Goal: Task Accomplishment & Management: Complete application form

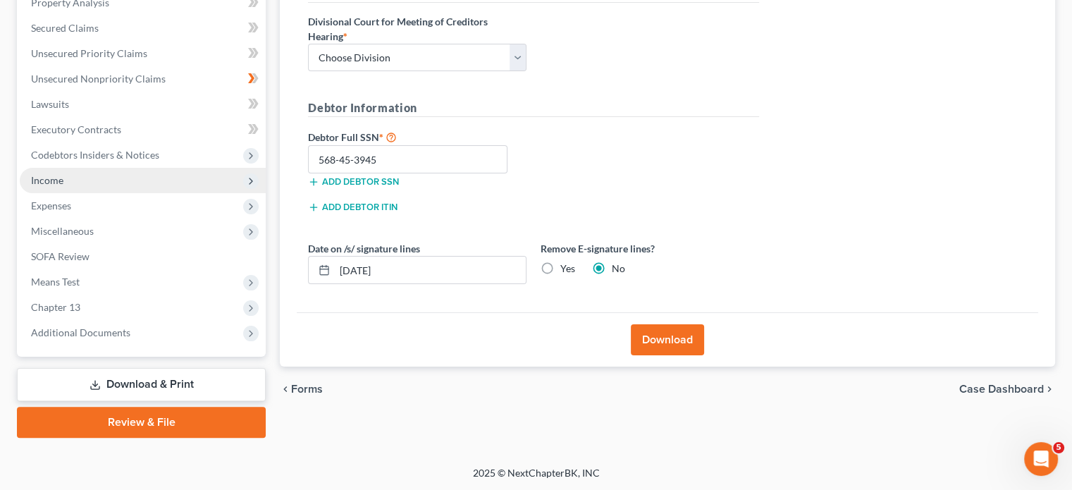
click at [73, 171] on span "Income" at bounding box center [143, 180] width 246 height 25
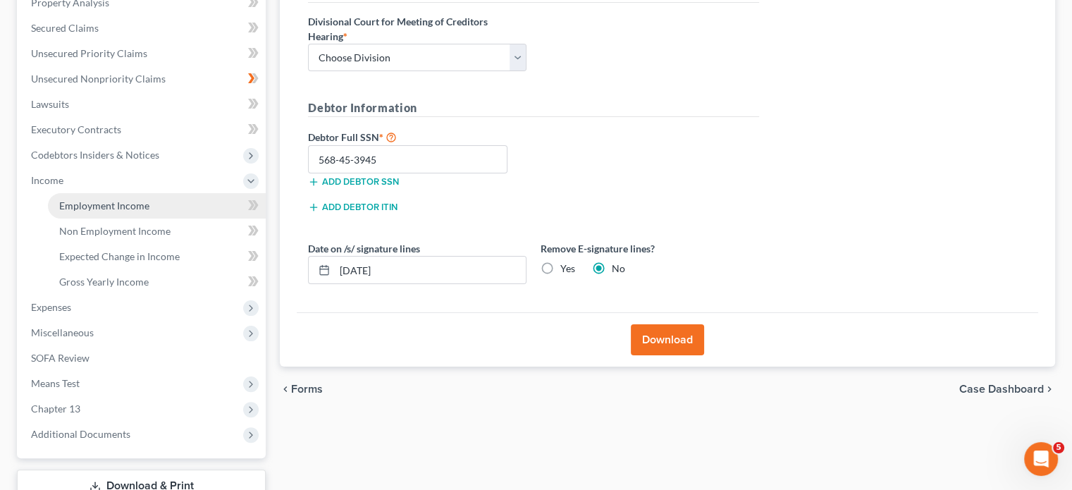
click at [87, 207] on span "Employment Income" at bounding box center [104, 205] width 90 height 12
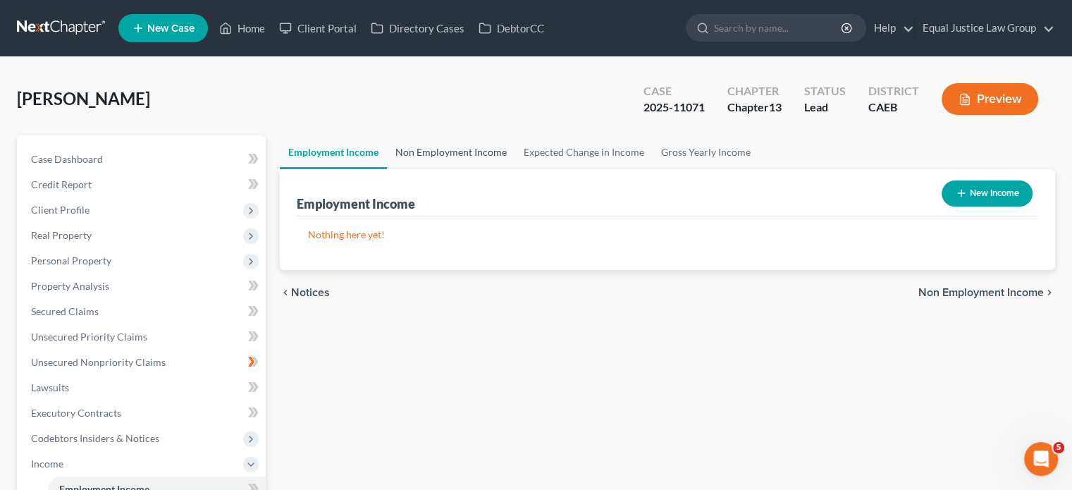
click at [435, 153] on link "Non Employment Income" at bounding box center [451, 152] width 128 height 34
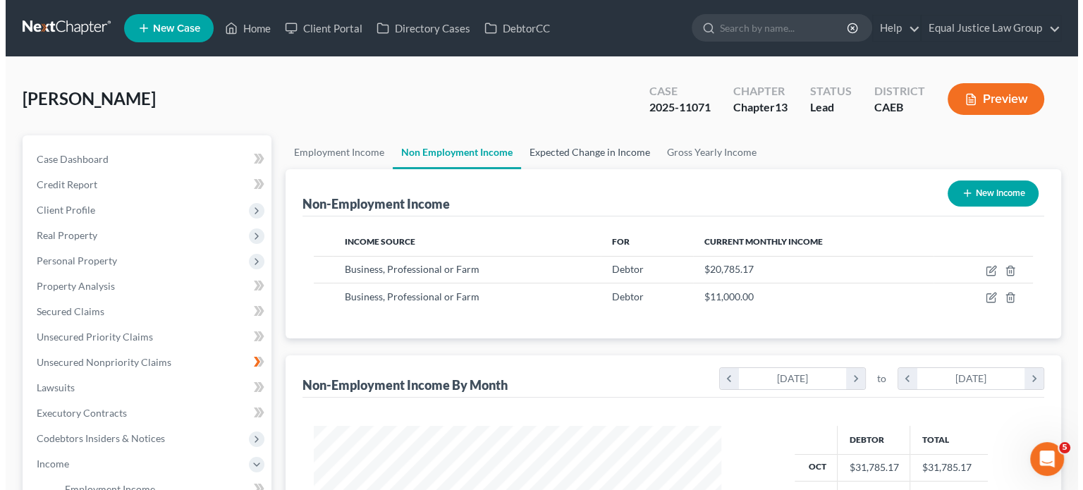
scroll to position [251, 435]
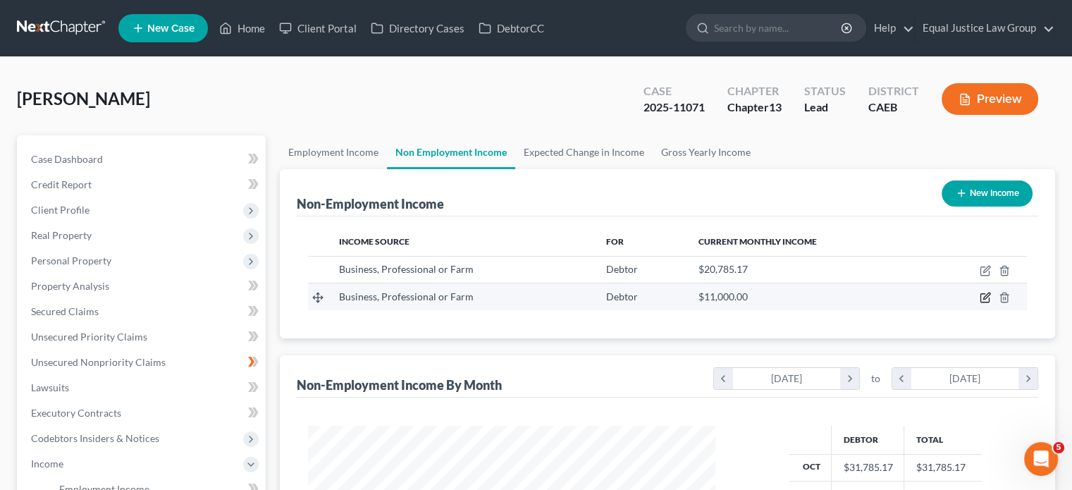
click at [983, 295] on icon "button" at bounding box center [985, 297] width 11 height 11
select select "10"
select select "0"
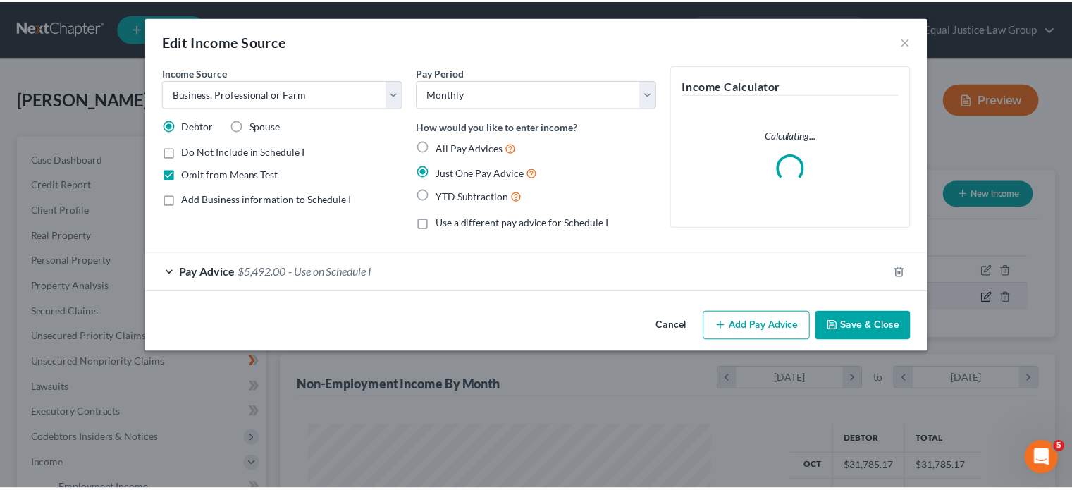
scroll to position [251, 440]
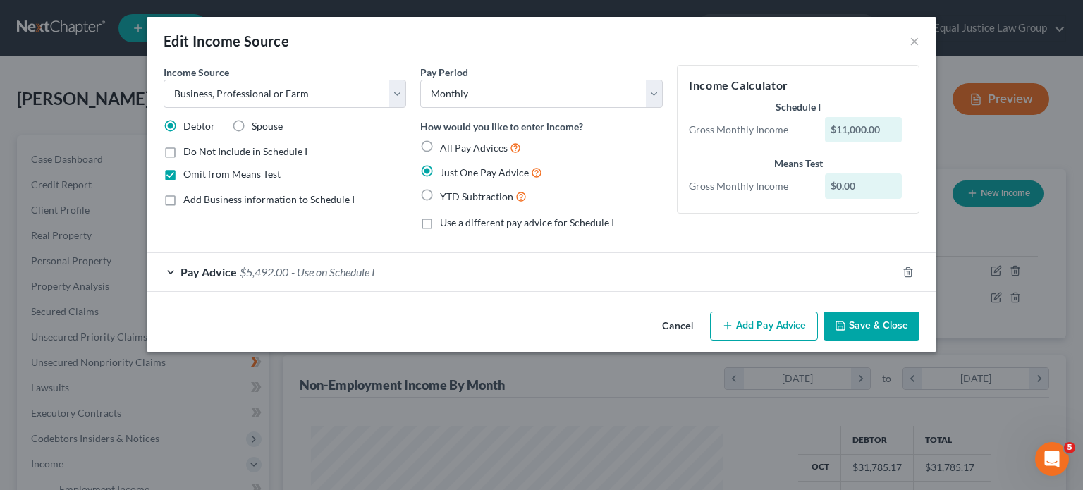
click at [169, 271] on div "Pay Advice $5,492.00 - Use on Schedule I" at bounding box center [522, 271] width 750 height 37
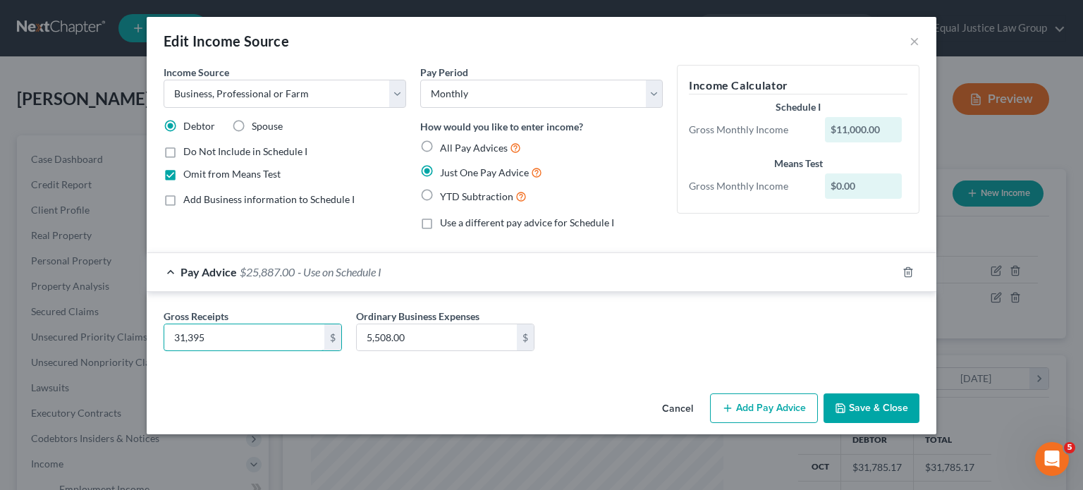
type input "31,395"
type input "25,628"
click at [866, 400] on button "Save & Close" at bounding box center [871, 408] width 96 height 30
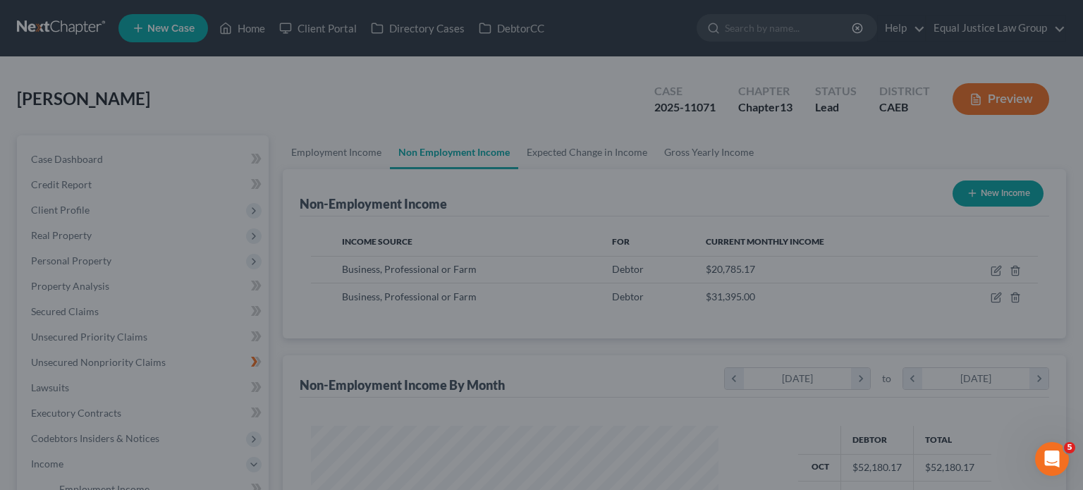
scroll to position [704651, 704466]
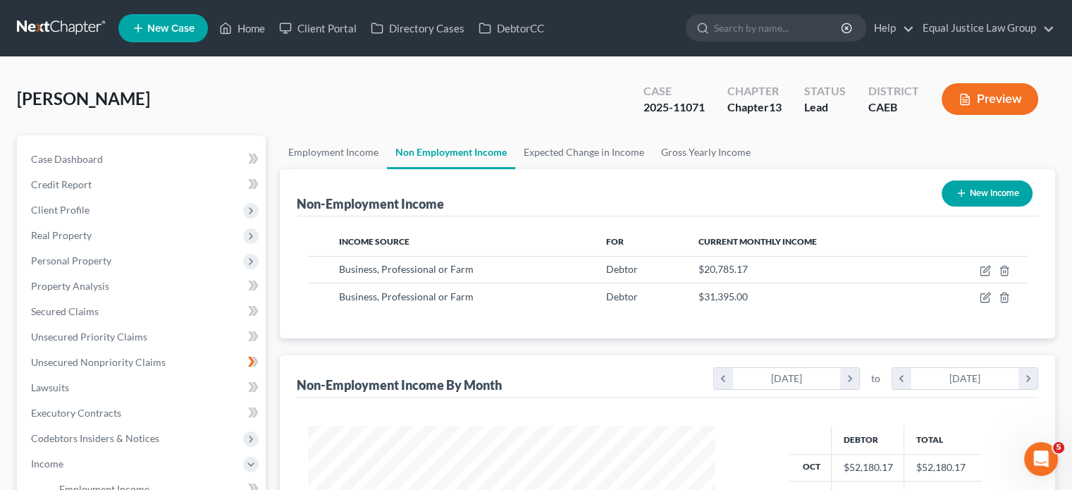
click at [990, 96] on button "Preview" at bounding box center [990, 99] width 97 height 32
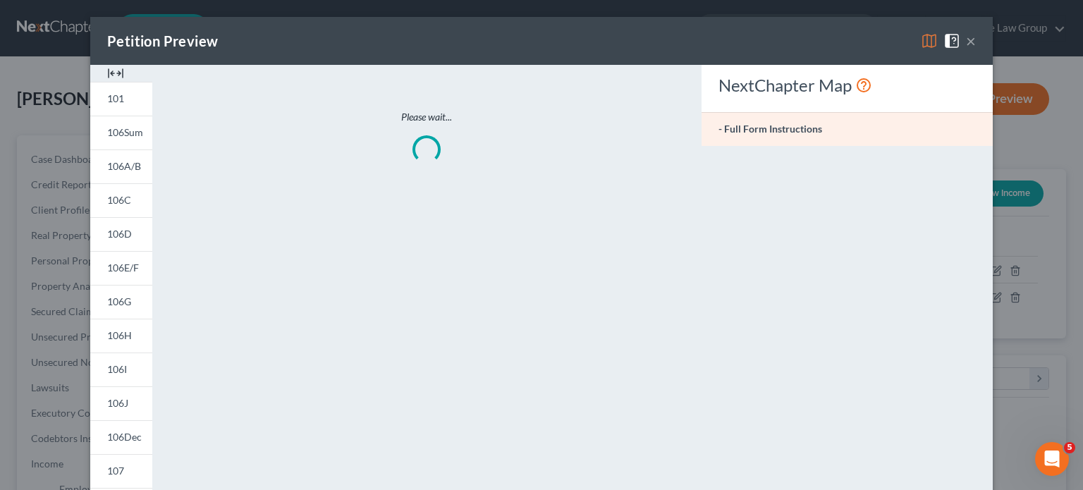
scroll to position [251, 440]
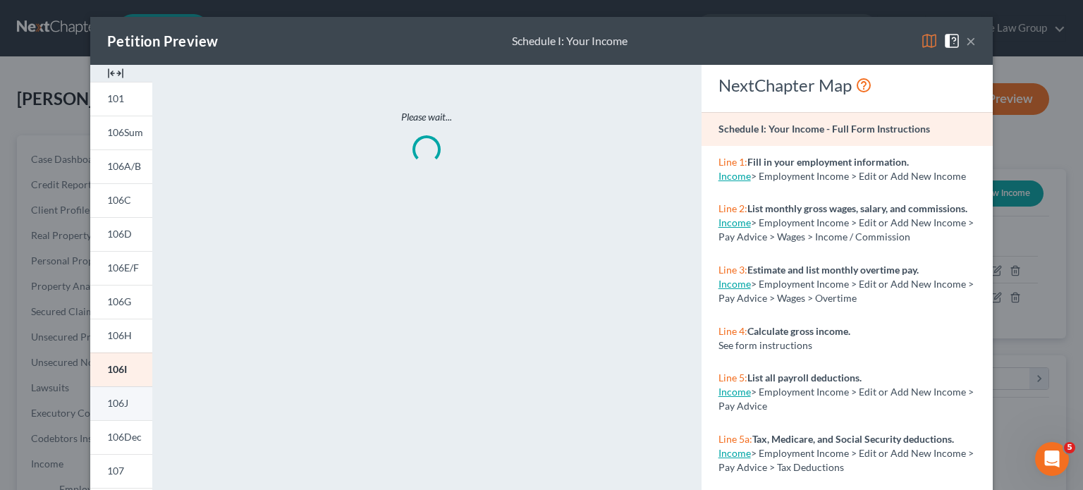
click at [118, 398] on span "106J" at bounding box center [117, 403] width 21 height 12
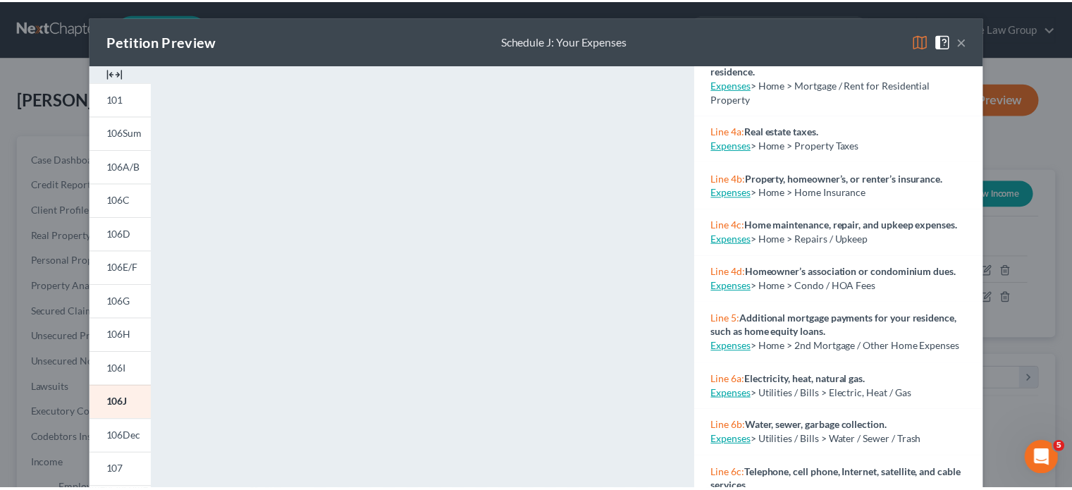
scroll to position [398, 0]
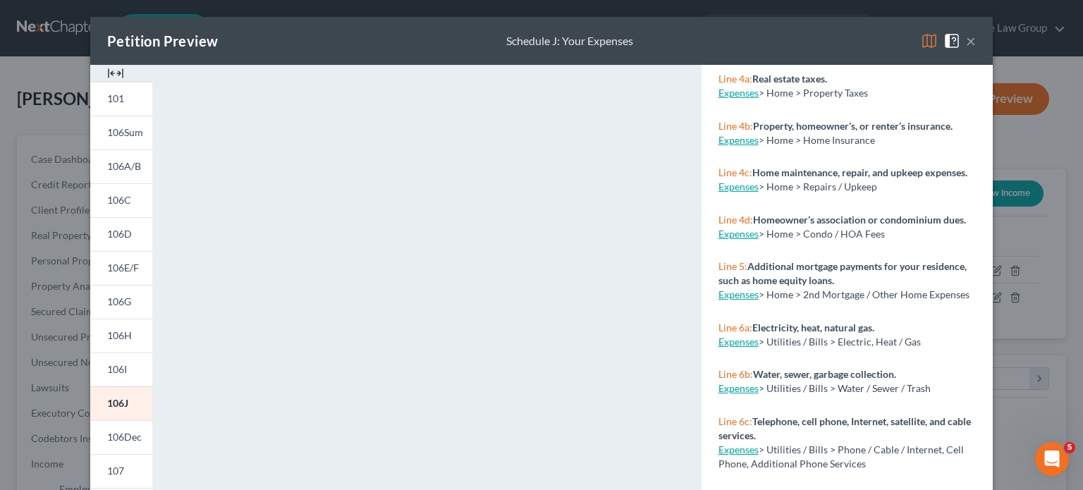
click at [967, 41] on button "×" at bounding box center [971, 40] width 10 height 17
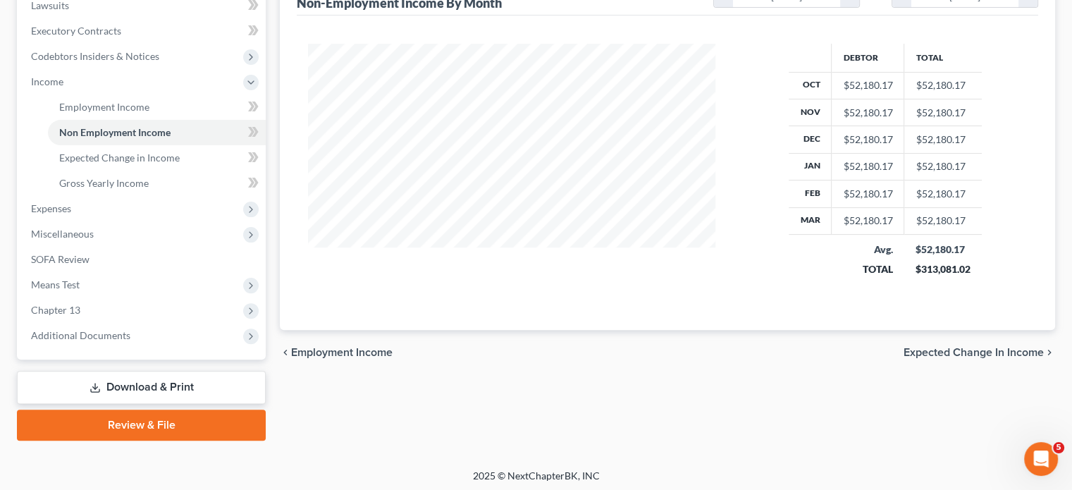
scroll to position [385, 0]
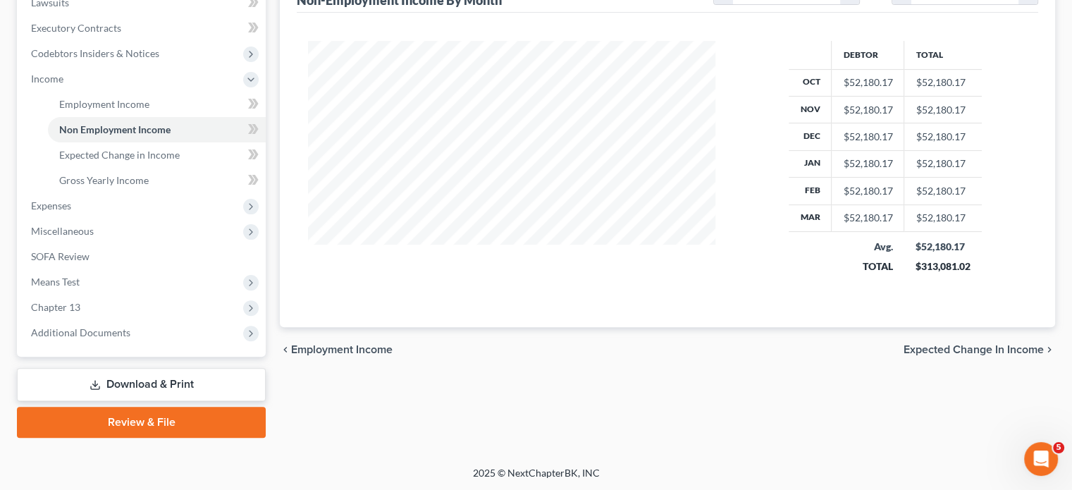
click at [169, 371] on link "Download & Print" at bounding box center [141, 384] width 249 height 33
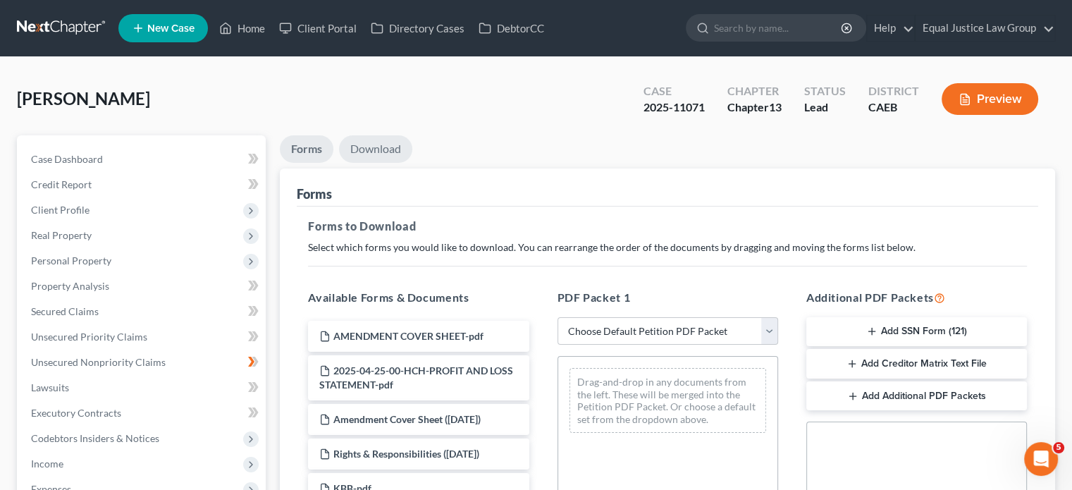
click at [381, 148] on link "Download" at bounding box center [375, 148] width 73 height 27
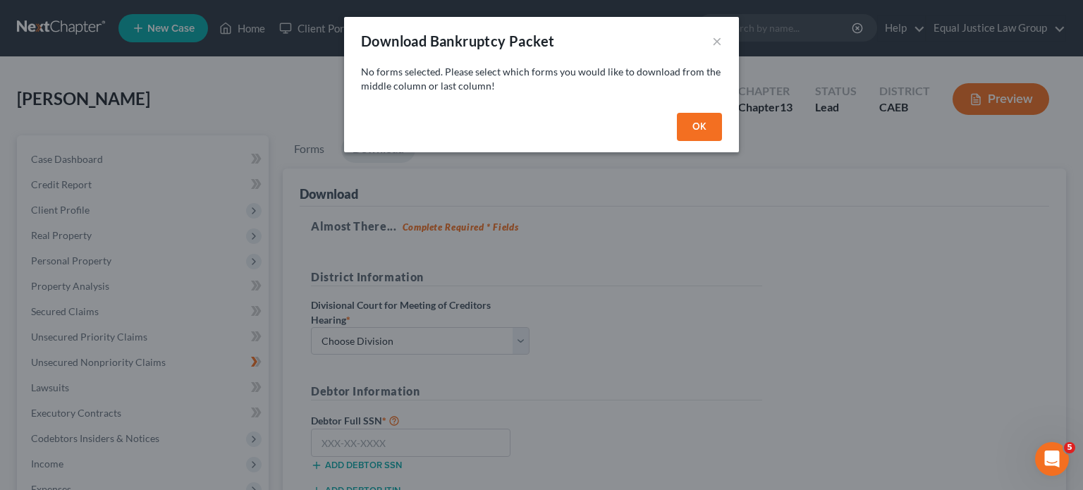
click at [702, 125] on button "OK" at bounding box center [699, 127] width 45 height 28
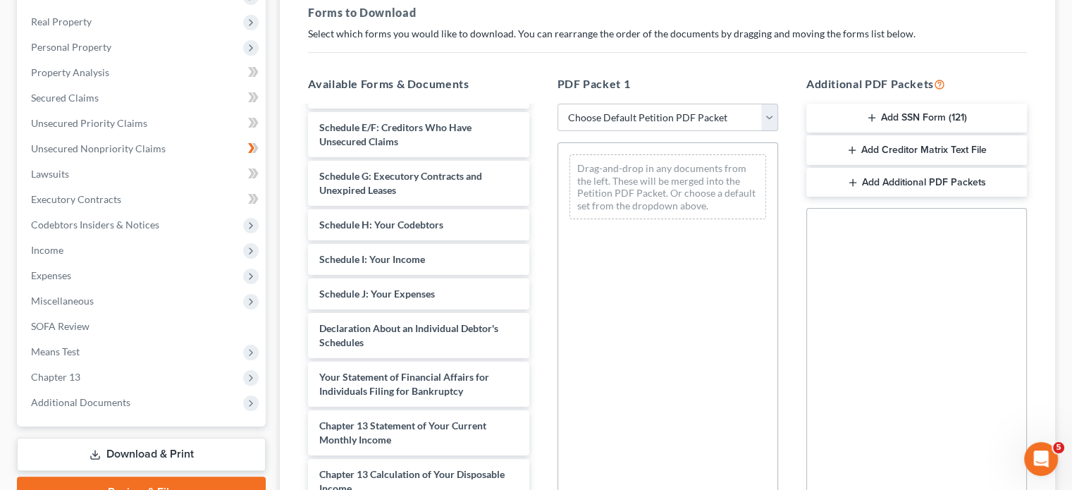
scroll to position [585, 0]
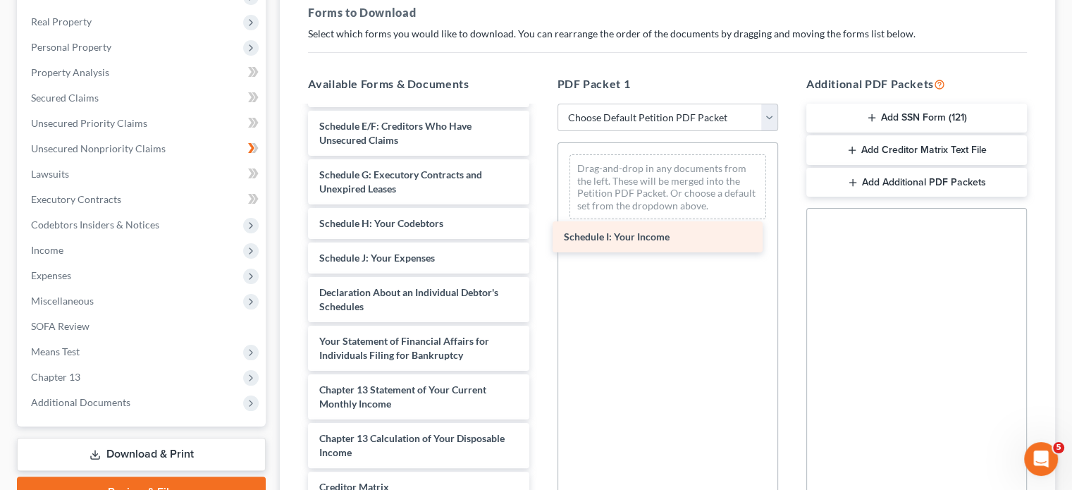
drag, startPoint x: 381, startPoint y: 252, endPoint x: 626, endPoint y: 233, distance: 246.1
click at [540, 233] on div "Schedule I: Your Income AMENDMENT COVER SHEET-pdf 2025-04-25-00-HCH-PROFIT AND …" at bounding box center [418, 71] width 243 height 1098
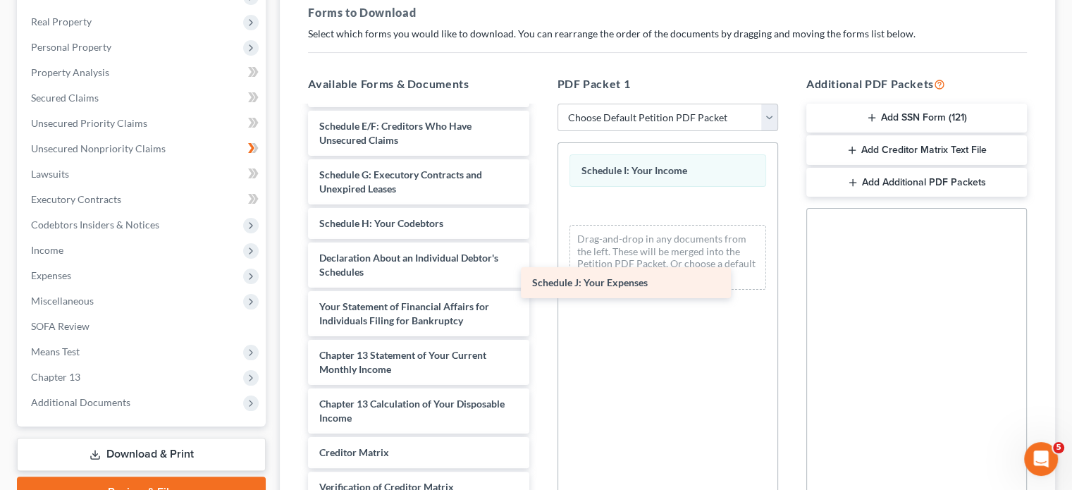
drag, startPoint x: 421, startPoint y: 262, endPoint x: 639, endPoint y: 289, distance: 219.5
click at [540, 289] on div "Schedule J: Your Expenses AMENDMENT COVER SHEET-pdf 2025-04-25-00-HCH-PROFIT AN…" at bounding box center [418, 54] width 243 height 1064
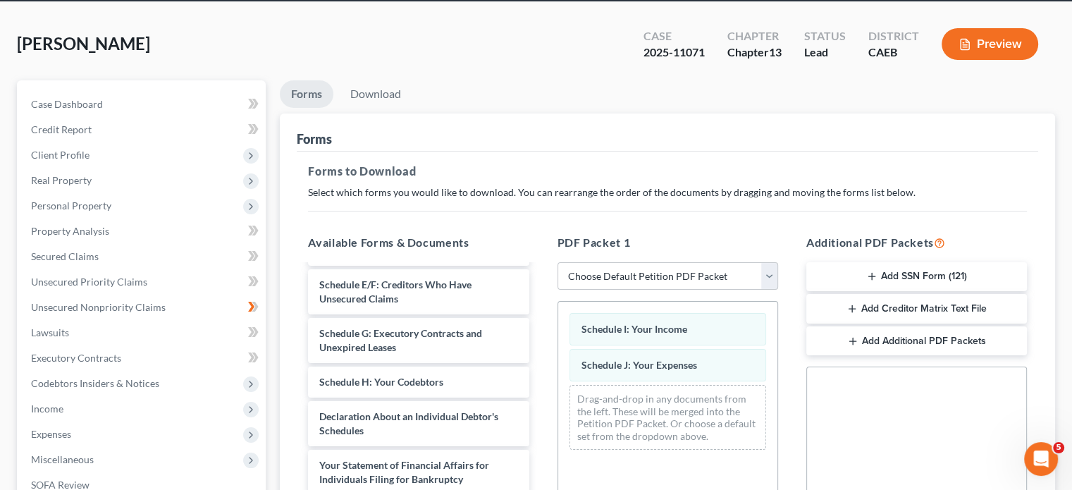
scroll to position [0, 0]
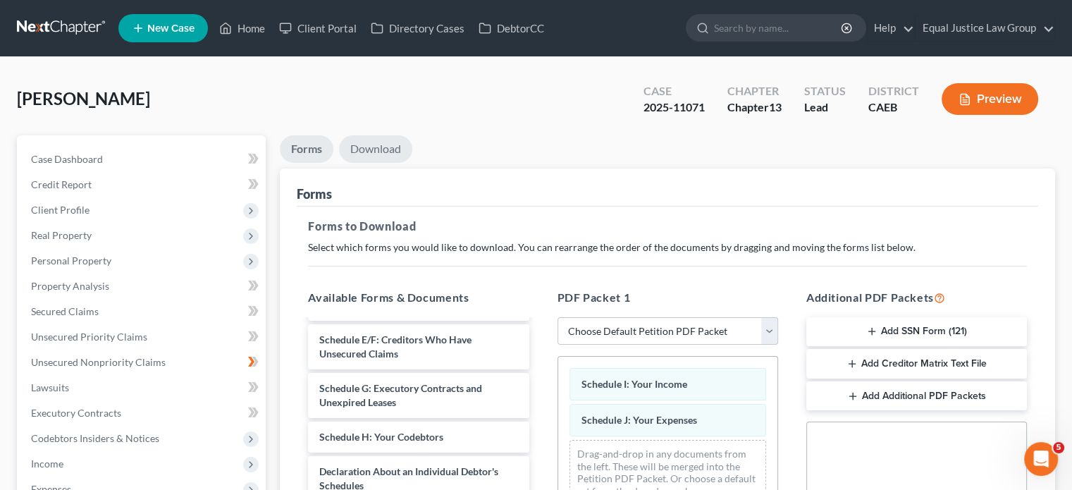
click at [368, 152] on link "Download" at bounding box center [375, 148] width 73 height 27
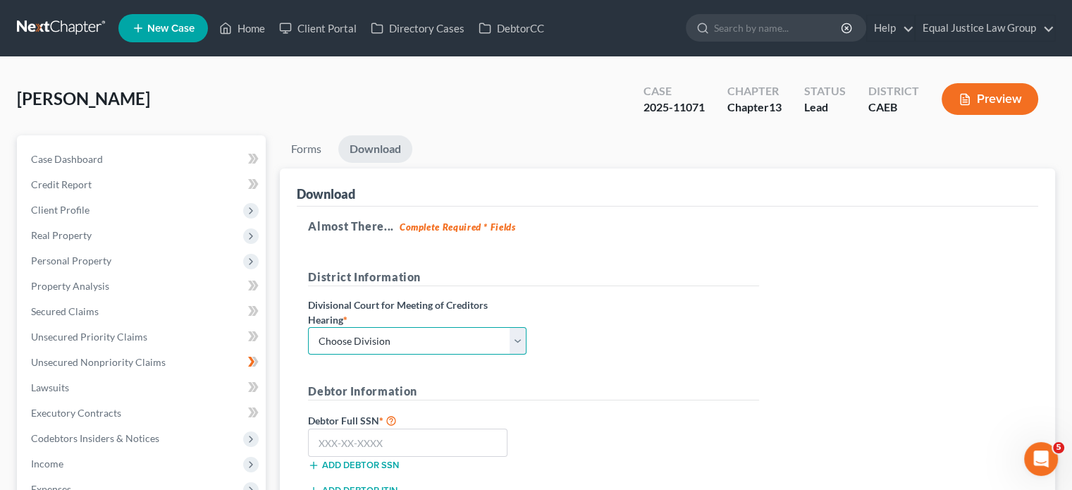
click at [452, 336] on select "Choose Division Fresno Modesto [GEOGRAPHIC_DATA]" at bounding box center [417, 341] width 219 height 28
click at [646, 333] on div "District Information Divisional Court for Meeting of Creditors Hearing * Choose…" at bounding box center [533, 318] width 465 height 98
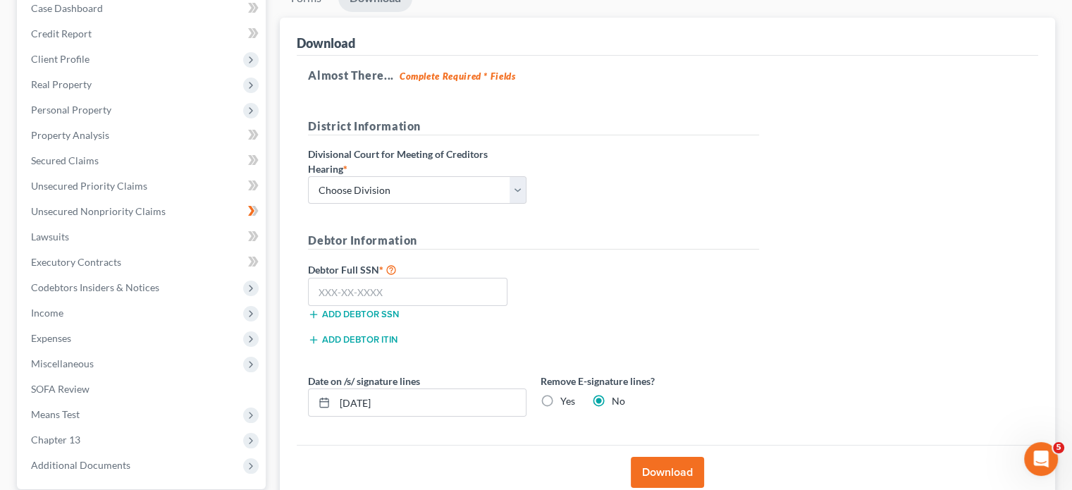
scroll to position [197, 0]
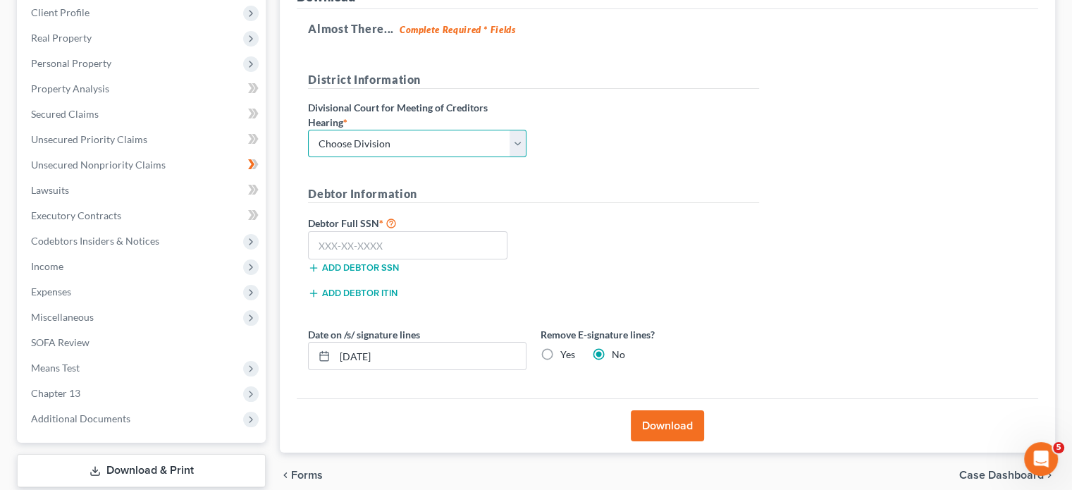
click at [395, 142] on select "Choose Division Fresno Modesto [GEOGRAPHIC_DATA]" at bounding box center [417, 144] width 219 height 28
select select "0"
click at [308, 130] on select "Choose Division Fresno Modesto [GEOGRAPHIC_DATA]" at bounding box center [417, 144] width 219 height 28
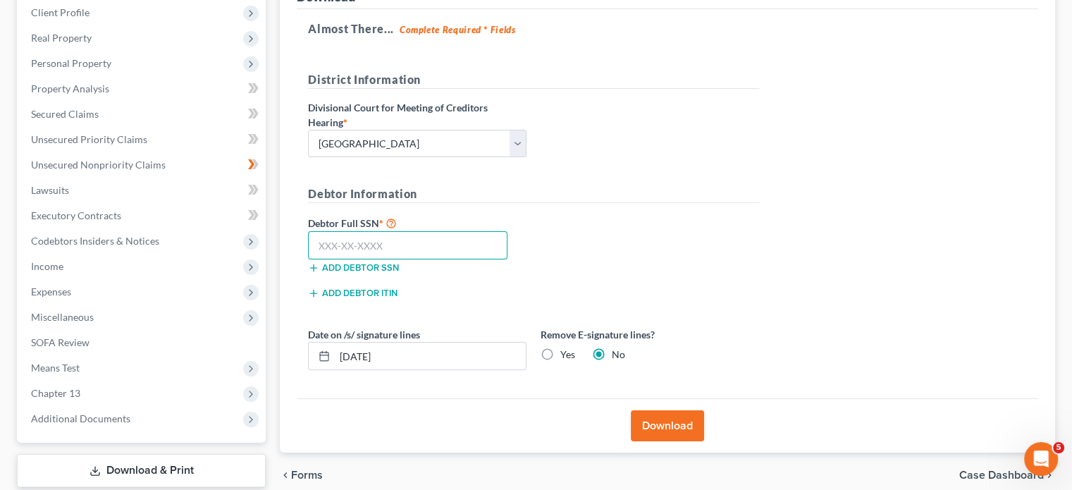
click at [367, 245] on input "text" at bounding box center [407, 245] width 199 height 28
type input "568-45-3945"
click at [657, 415] on button "Download" at bounding box center [667, 425] width 73 height 31
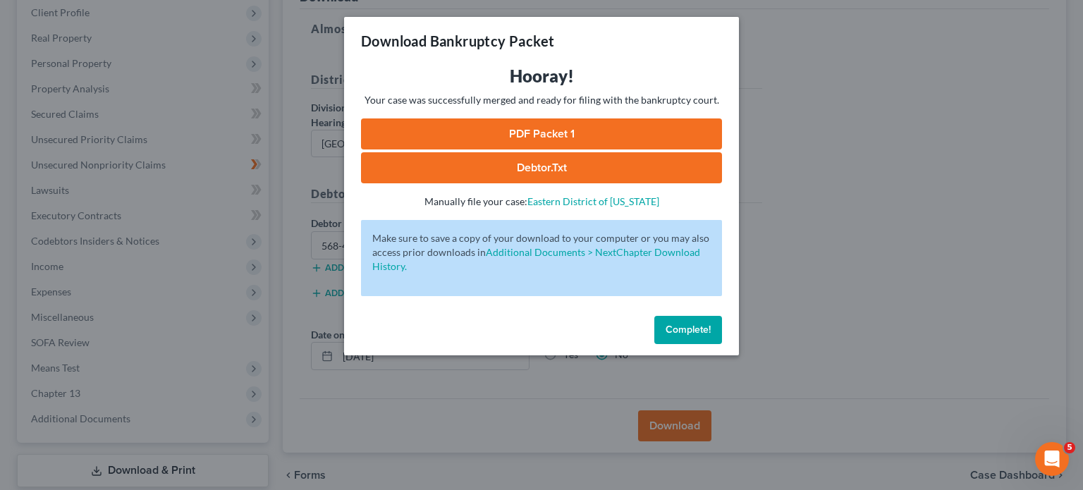
click at [634, 132] on link "PDF Packet 1" at bounding box center [541, 133] width 361 height 31
click at [687, 328] on span "Complete!" at bounding box center [687, 330] width 45 height 12
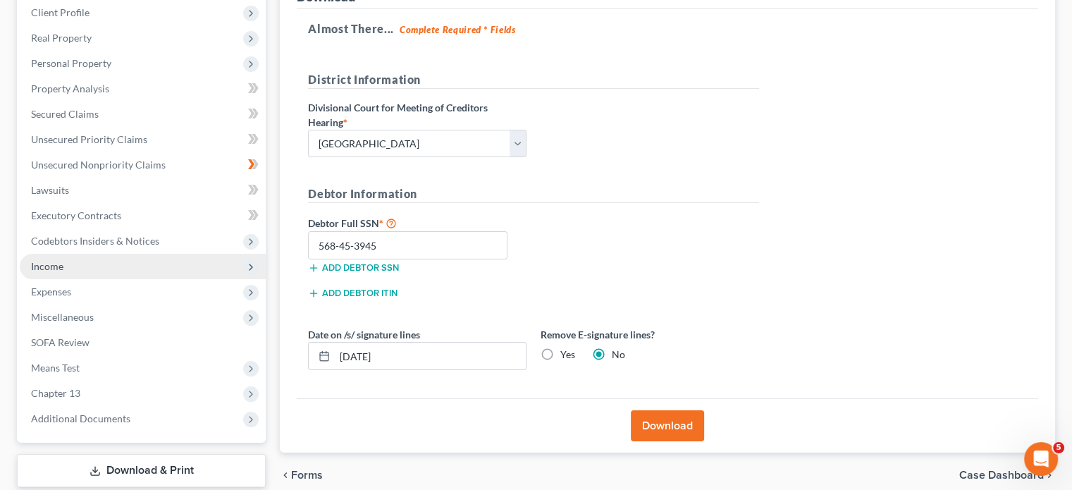
click at [73, 262] on span "Income" at bounding box center [143, 266] width 246 height 25
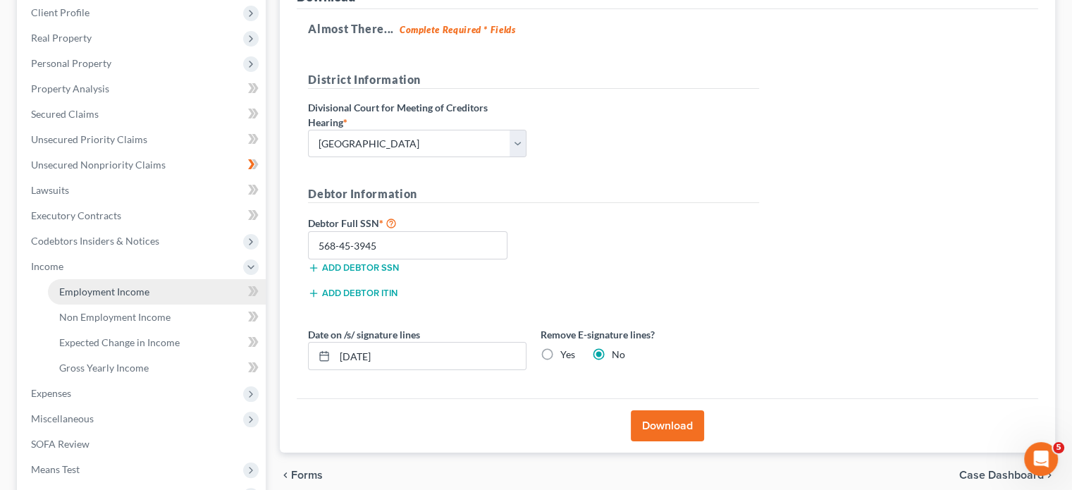
click at [86, 287] on span "Employment Income" at bounding box center [104, 291] width 90 height 12
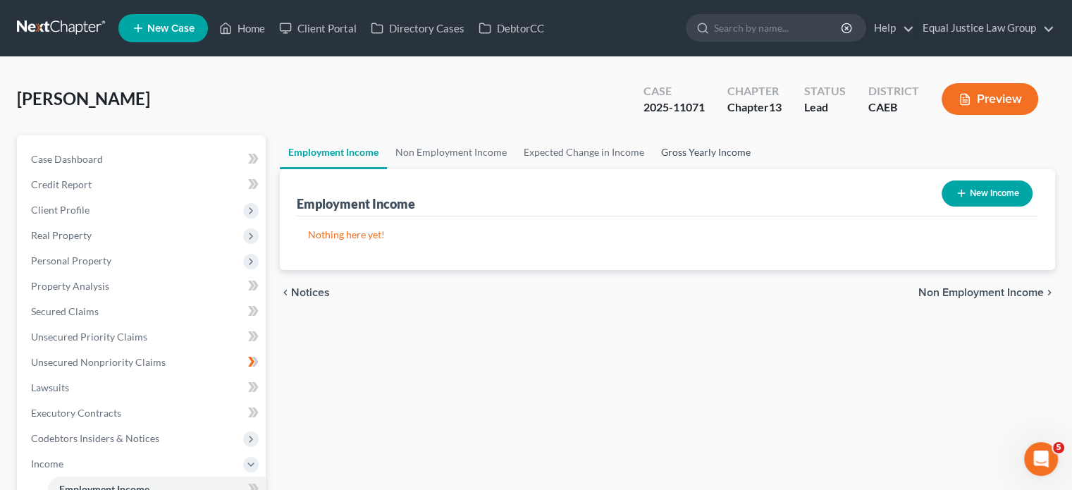
click at [693, 150] on link "Gross Yearly Income" at bounding box center [706, 152] width 106 height 34
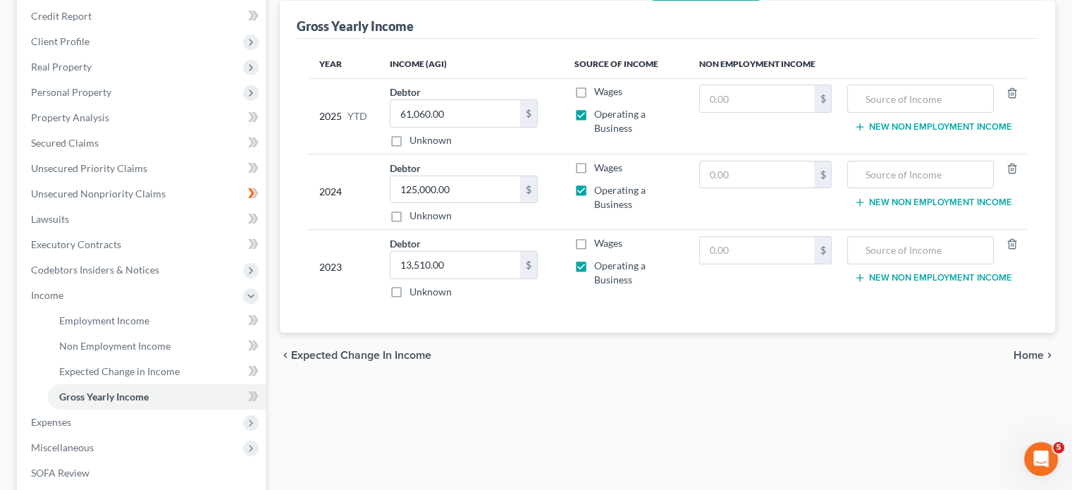
scroll to position [175, 0]
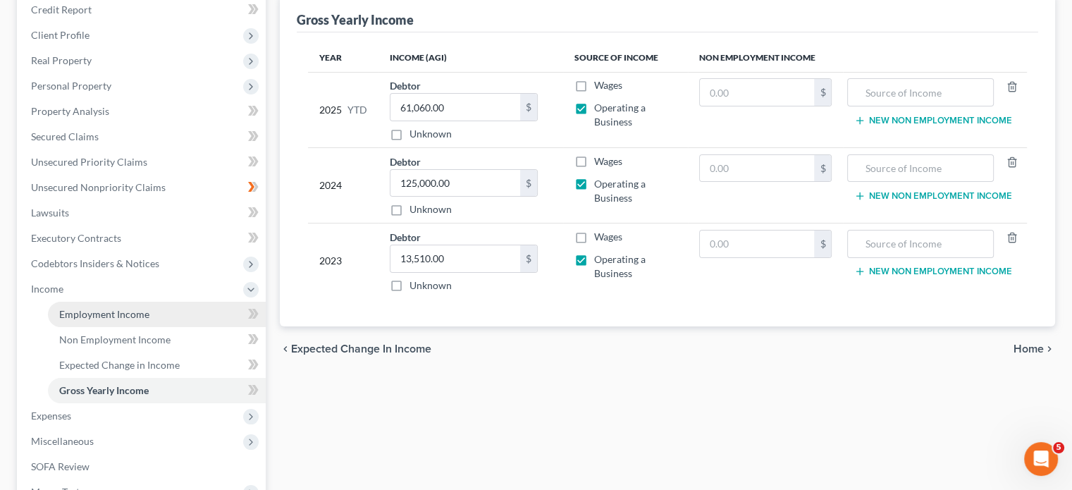
click at [115, 310] on span "Employment Income" at bounding box center [104, 314] width 90 height 12
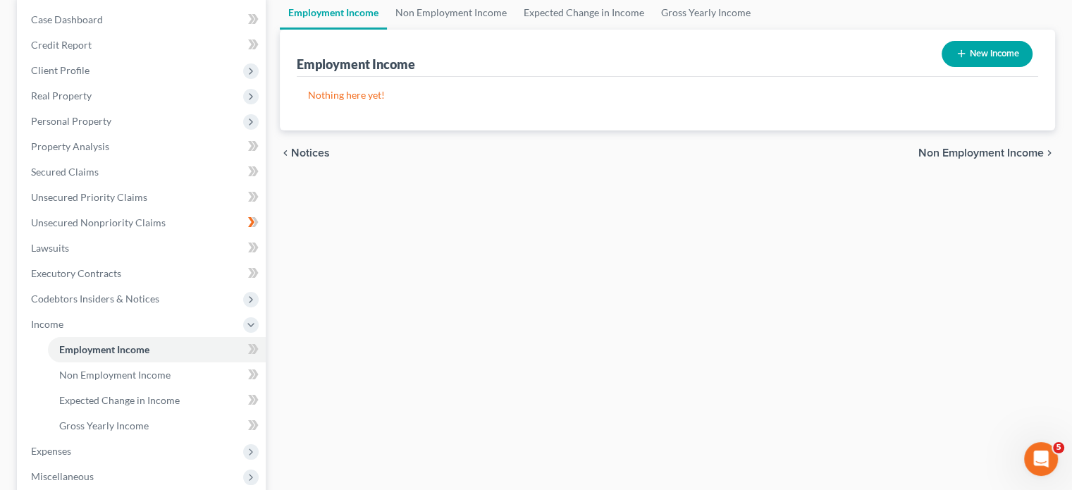
scroll to position [141, 0]
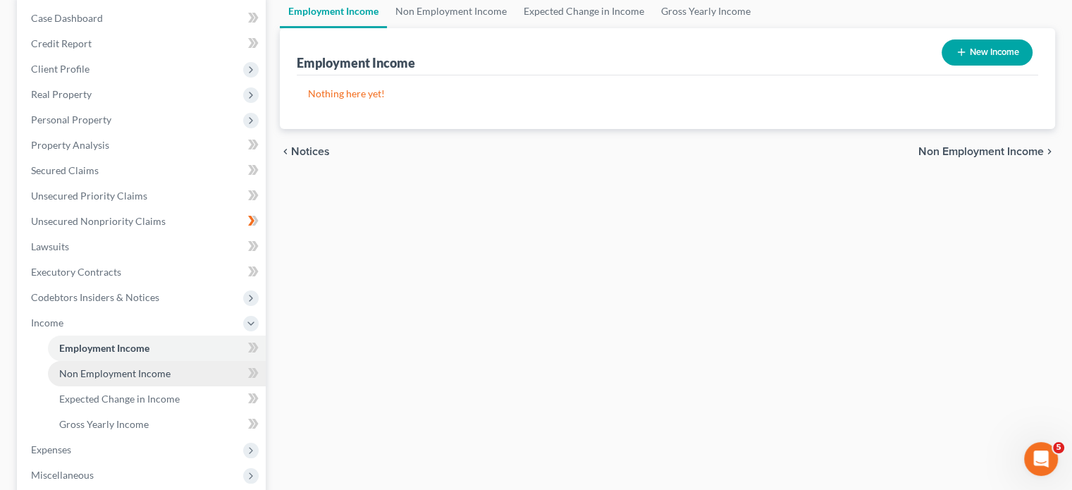
click at [151, 374] on span "Non Employment Income" at bounding box center [114, 373] width 111 height 12
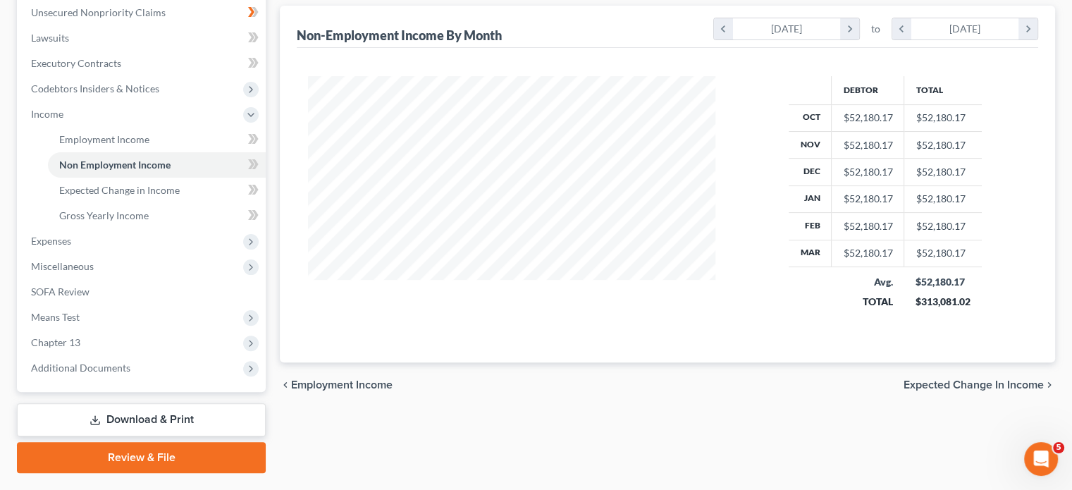
scroll to position [385, 0]
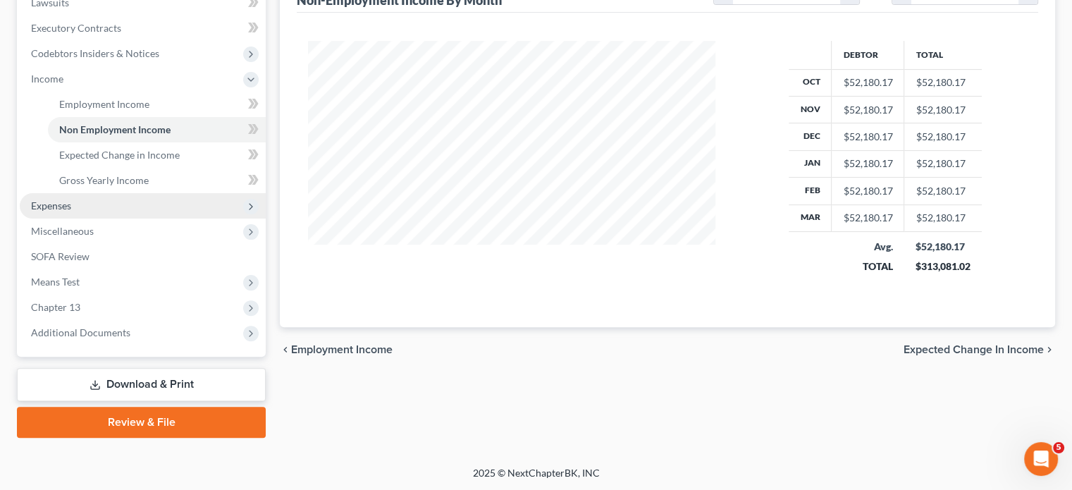
click at [54, 209] on span "Expenses" at bounding box center [51, 205] width 40 height 12
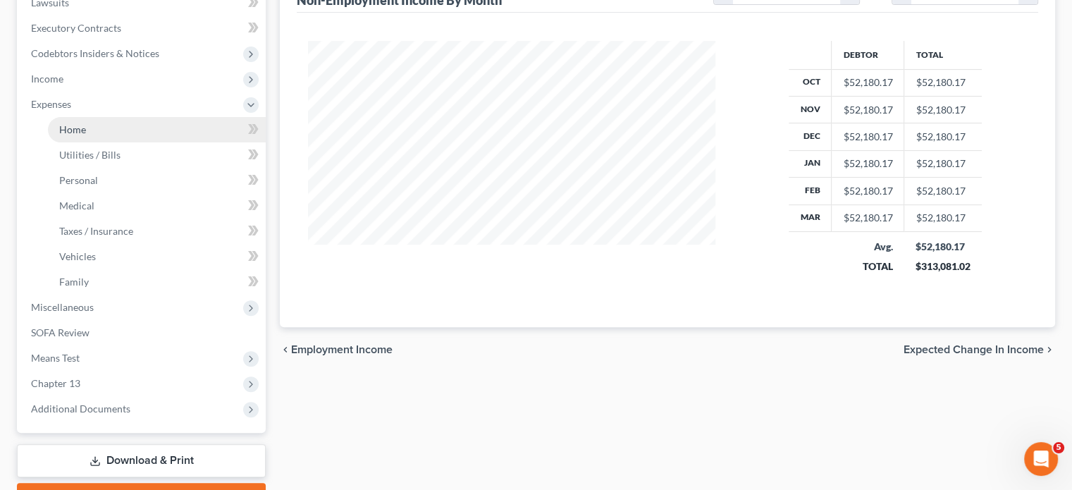
click at [70, 123] on span "Home" at bounding box center [72, 129] width 27 height 12
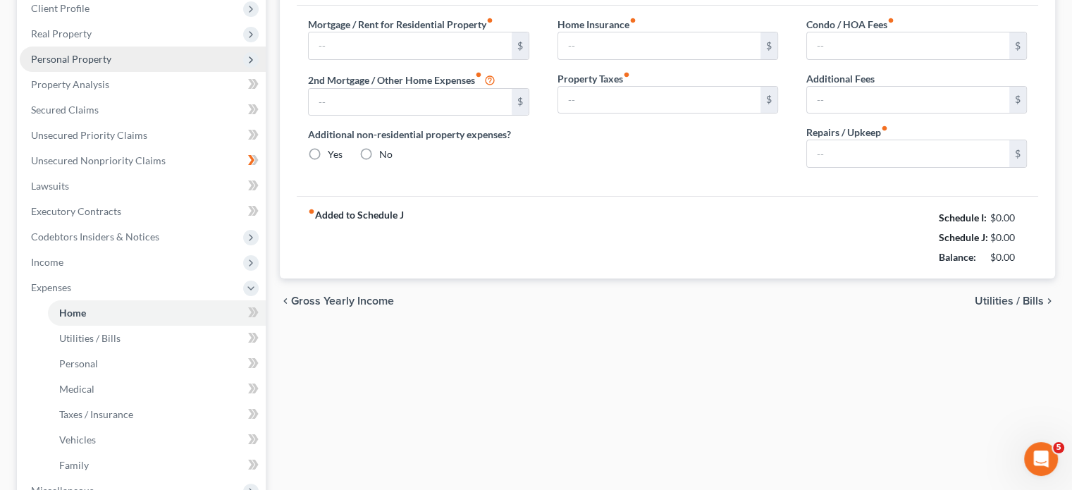
type input "1,850.00"
radio input "true"
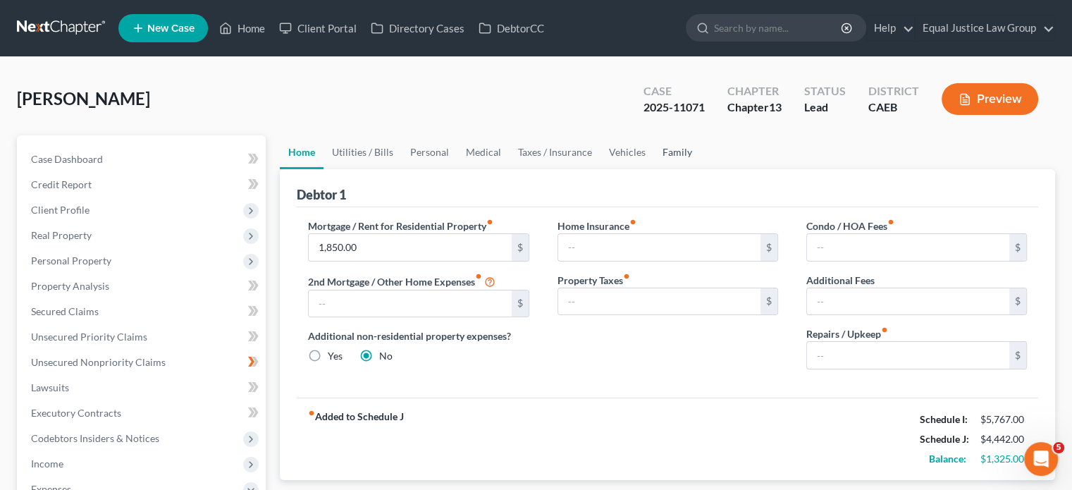
click at [669, 148] on link "Family" at bounding box center [677, 152] width 47 height 34
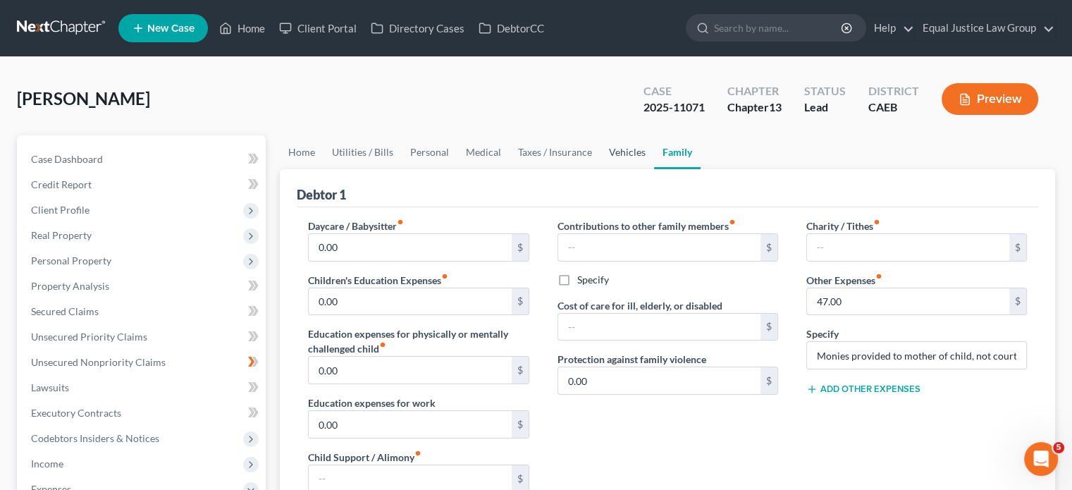
click at [614, 153] on link "Vehicles" at bounding box center [628, 152] width 54 height 34
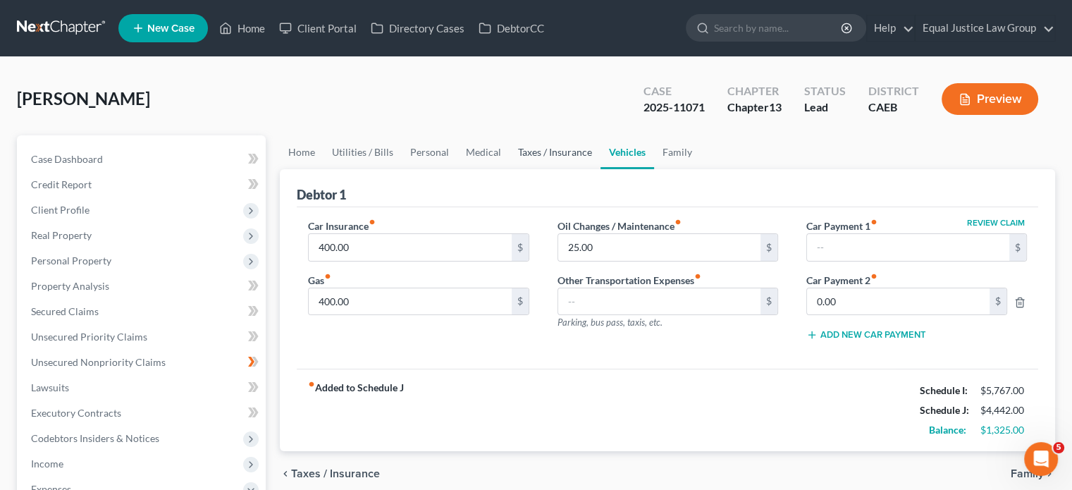
click at [561, 154] on link "Taxes / Insurance" at bounding box center [555, 152] width 91 height 34
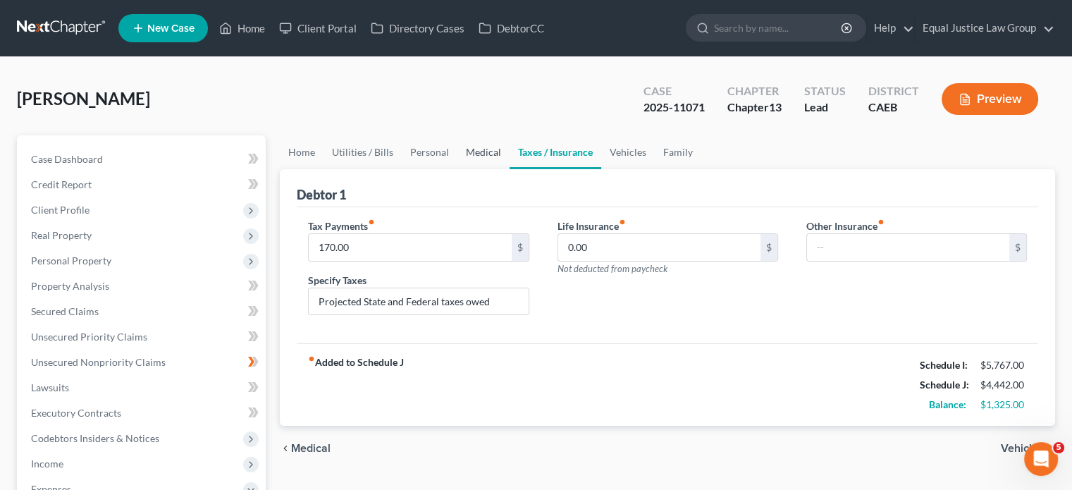
click at [482, 156] on link "Medical" at bounding box center [483, 152] width 52 height 34
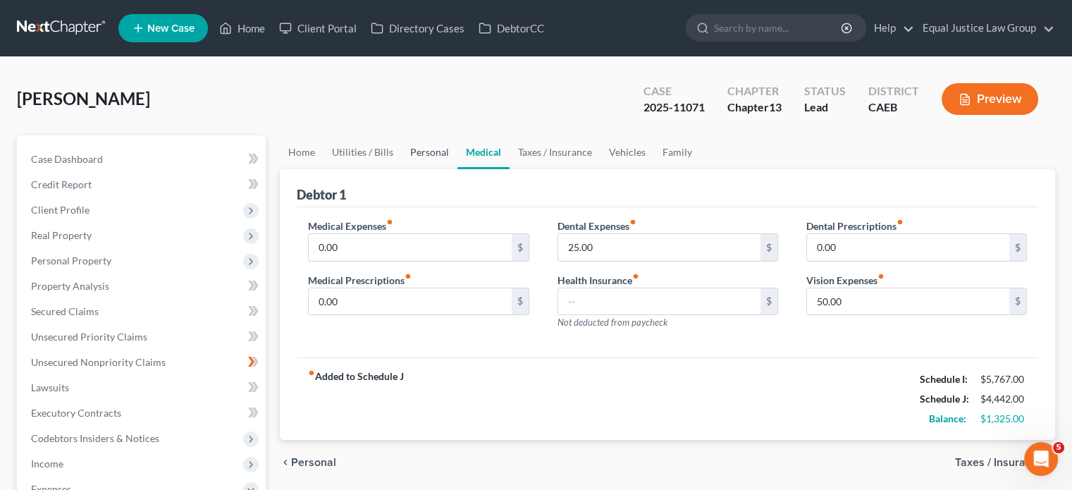
click at [432, 157] on link "Personal" at bounding box center [430, 152] width 56 height 34
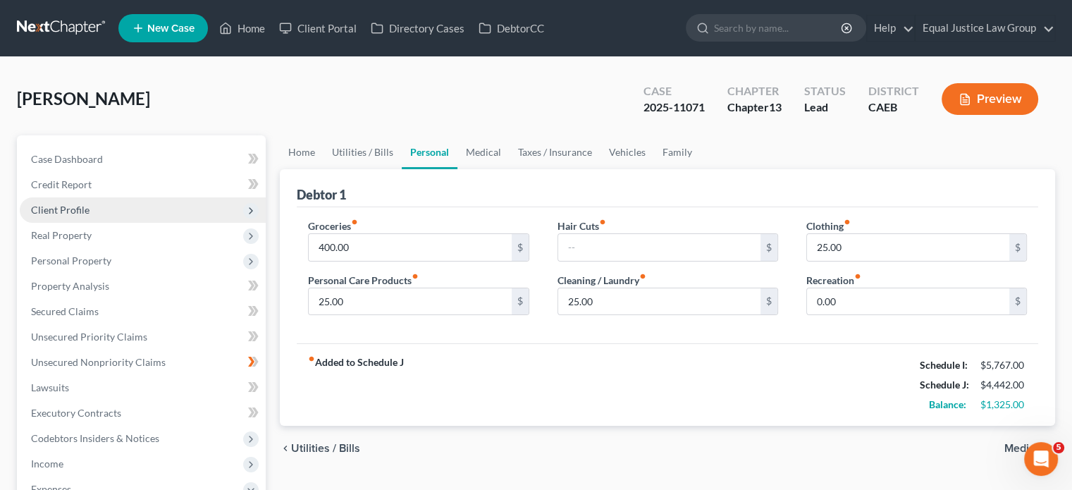
click at [70, 211] on span "Client Profile" at bounding box center [60, 210] width 59 height 12
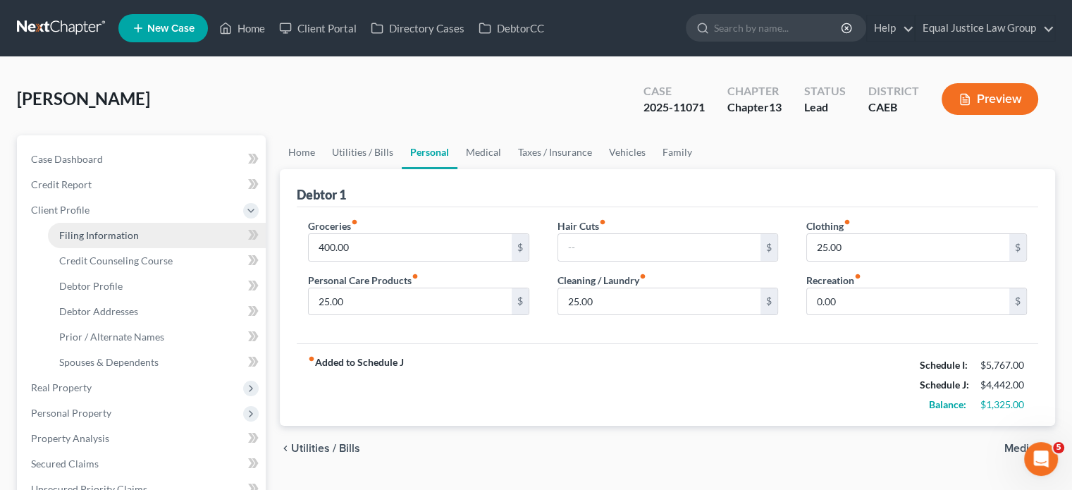
click at [118, 231] on span "Filing Information" at bounding box center [99, 235] width 80 height 12
select select "0"
select select "3"
select select "0"
select select "3"
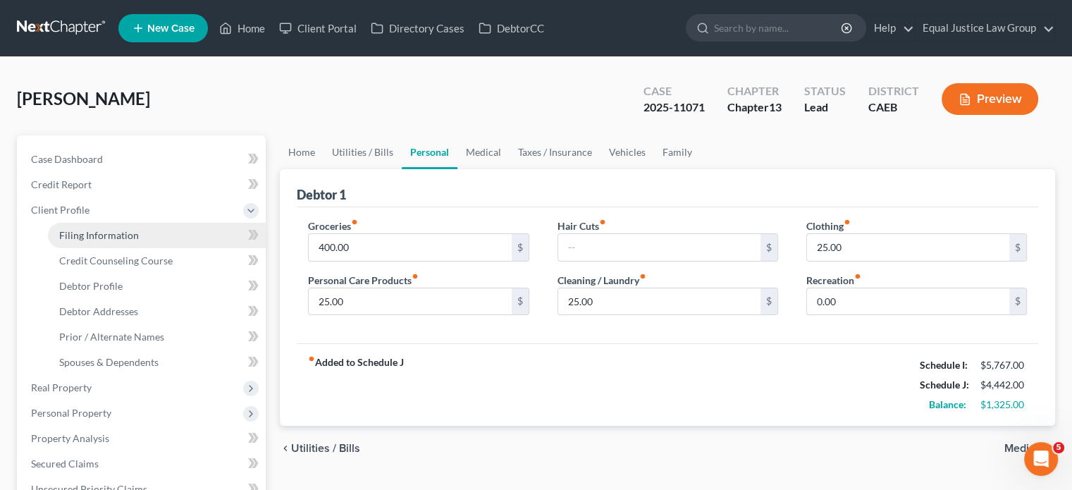
select select "8"
select select "0"
select select "4"
select select "0"
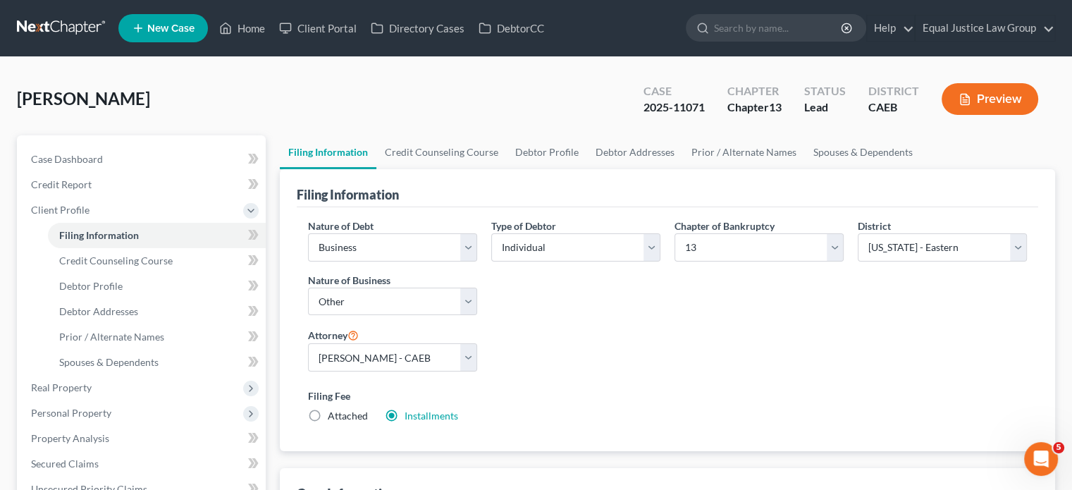
click at [472, 79] on div "[PERSON_NAME] Upgraded Case 2025-11071 Chapter Chapter 13 Status Lead District …" at bounding box center [536, 104] width 1038 height 61
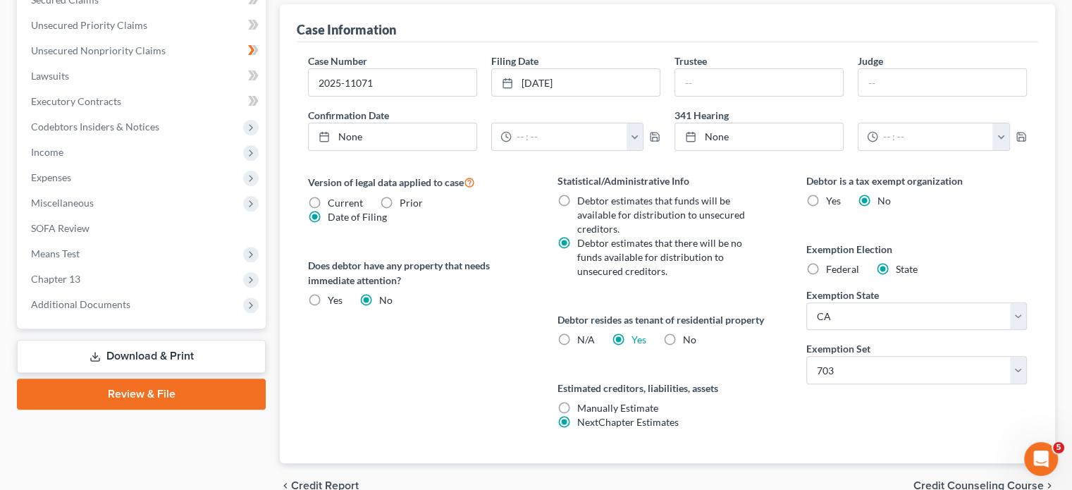
scroll to position [336, 0]
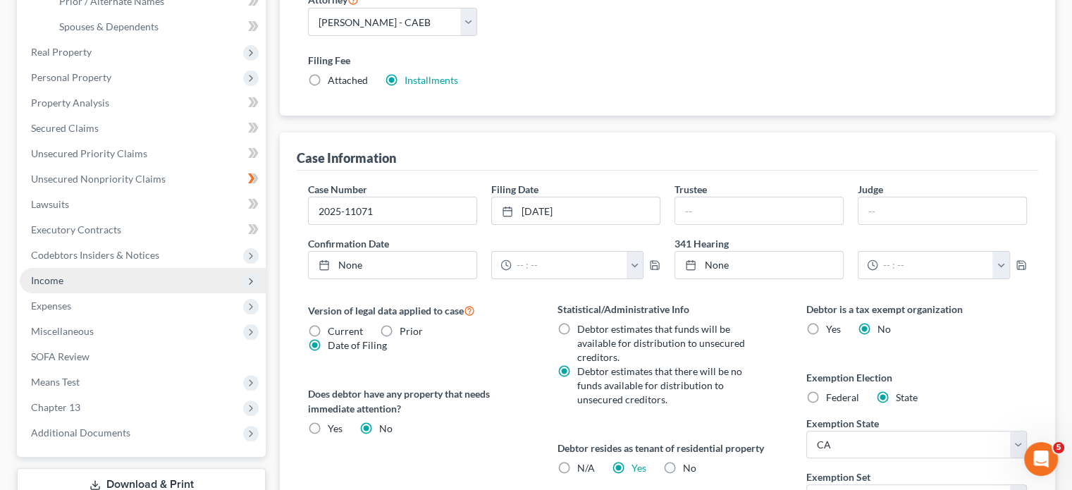
click at [43, 280] on span "Income" at bounding box center [47, 280] width 32 height 12
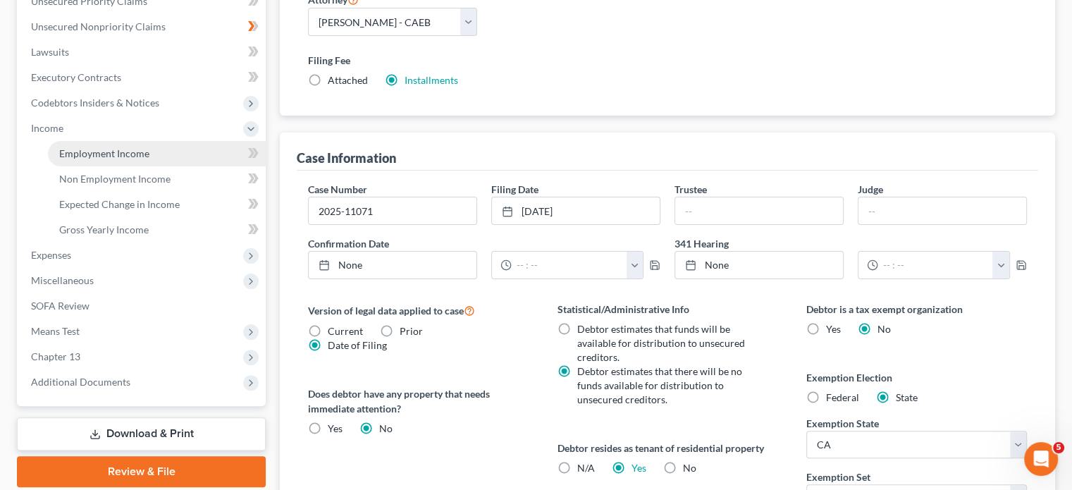
click at [123, 160] on link "Employment Income" at bounding box center [157, 153] width 218 height 25
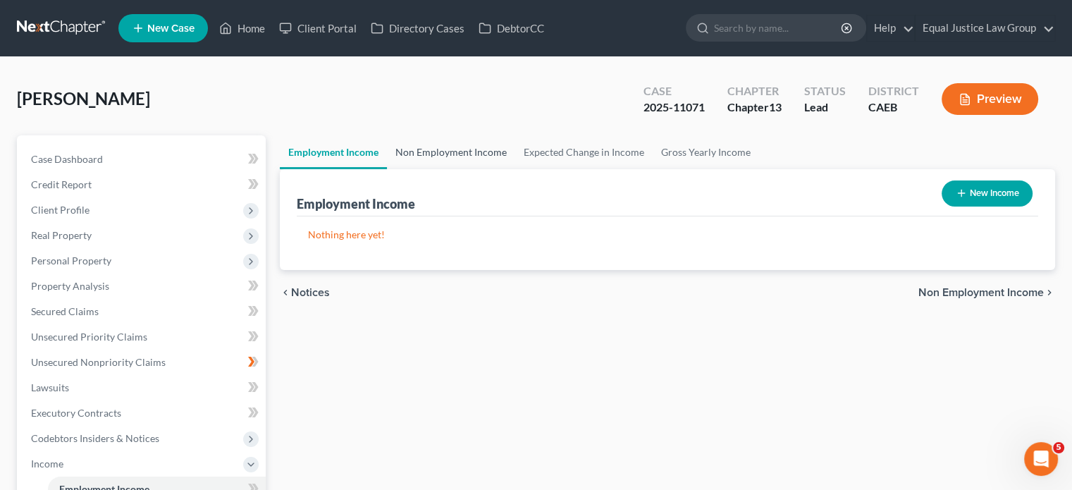
click at [482, 144] on link "Non Employment Income" at bounding box center [451, 152] width 128 height 34
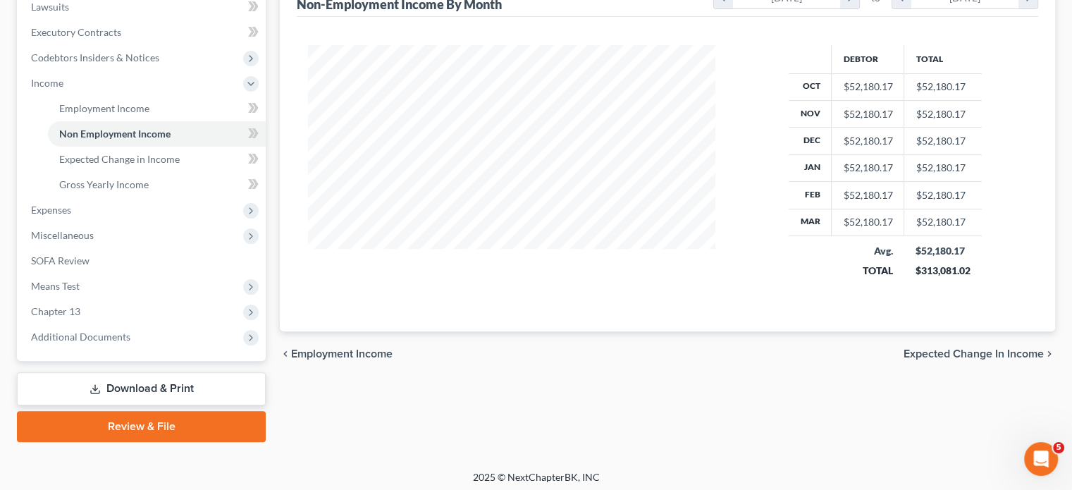
scroll to position [385, 0]
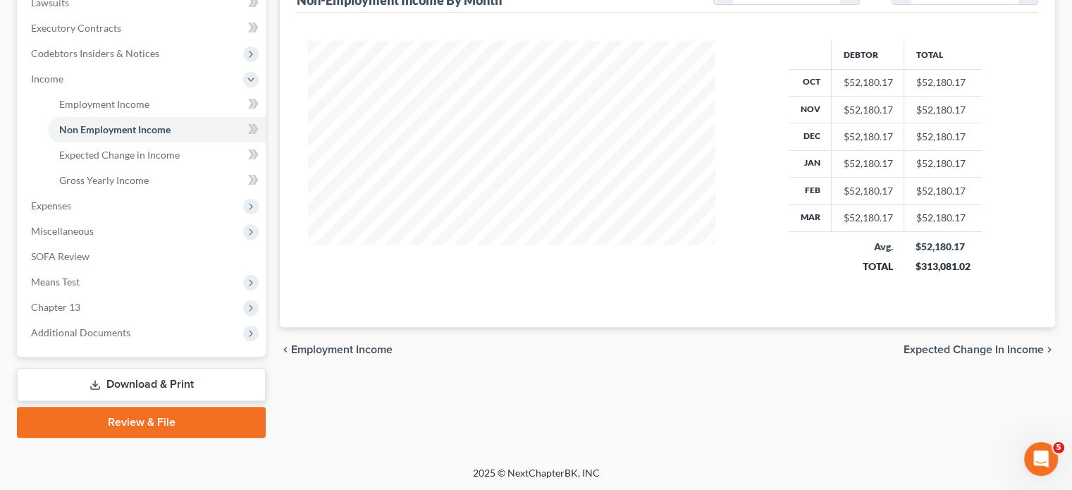
click at [980, 346] on span "Expected Change in Income" at bounding box center [974, 349] width 140 height 11
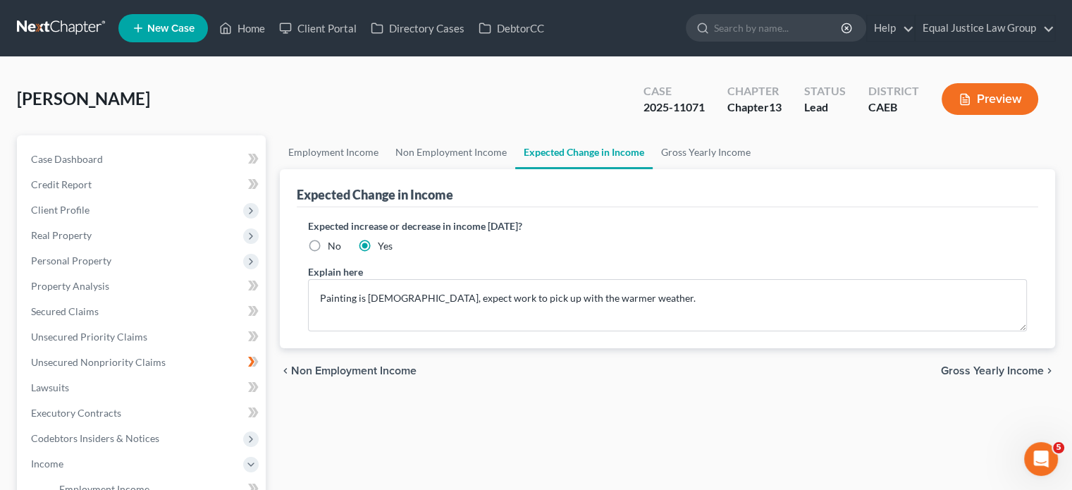
click at [995, 369] on span "Gross Yearly Income" at bounding box center [992, 370] width 103 height 11
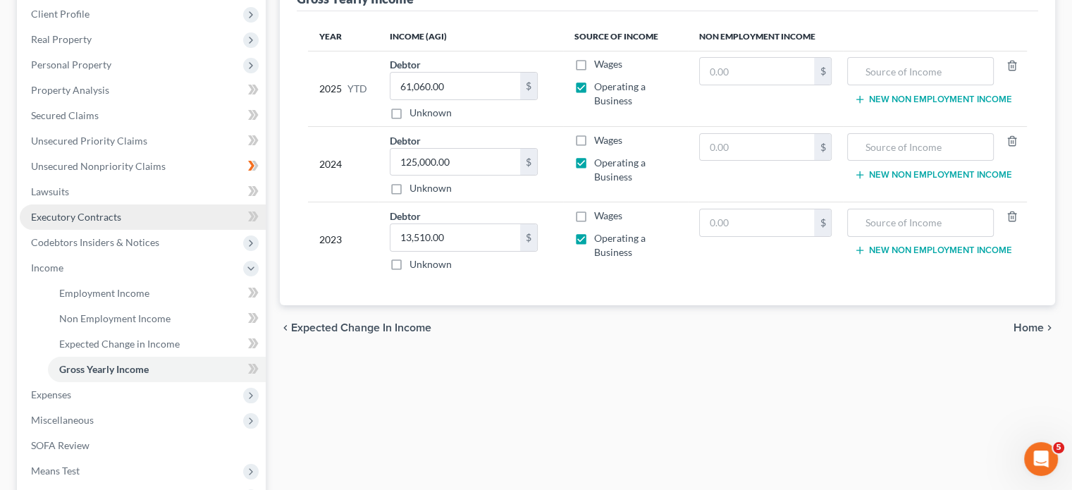
scroll to position [197, 0]
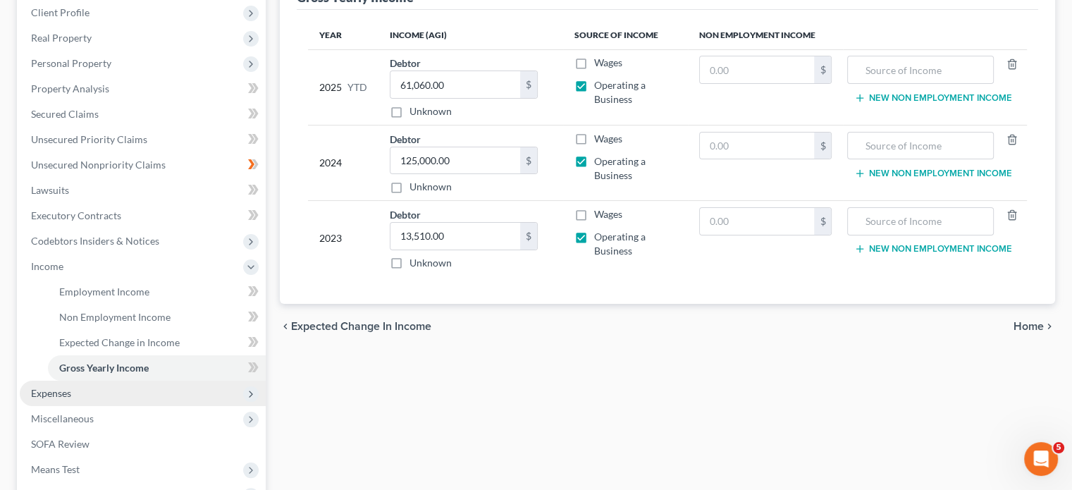
click at [73, 389] on span "Expenses" at bounding box center [143, 393] width 246 height 25
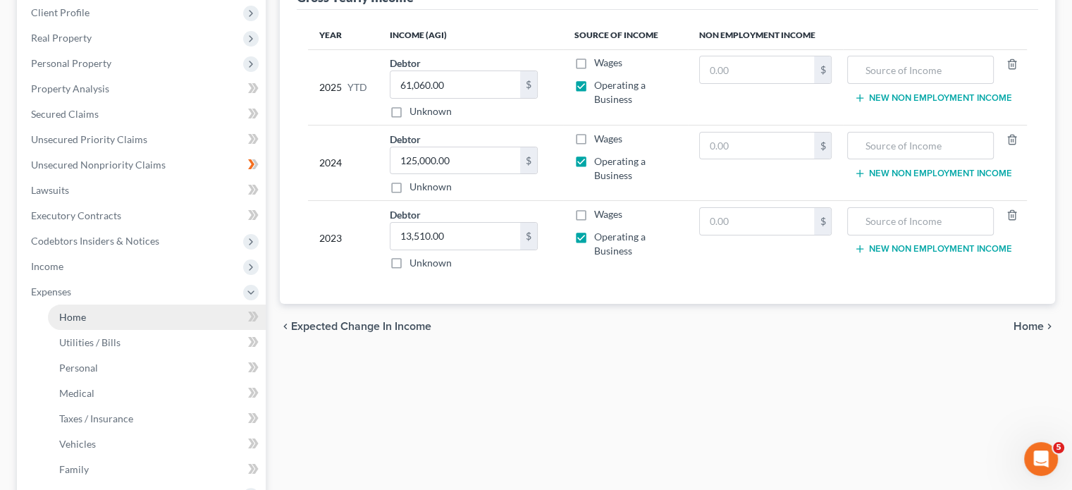
click at [94, 315] on link "Home" at bounding box center [157, 317] width 218 height 25
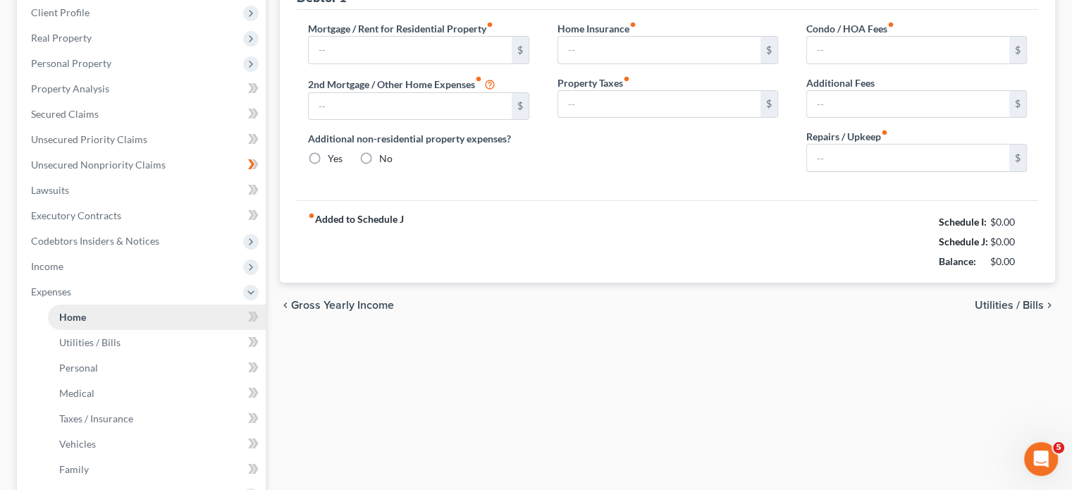
scroll to position [5, 0]
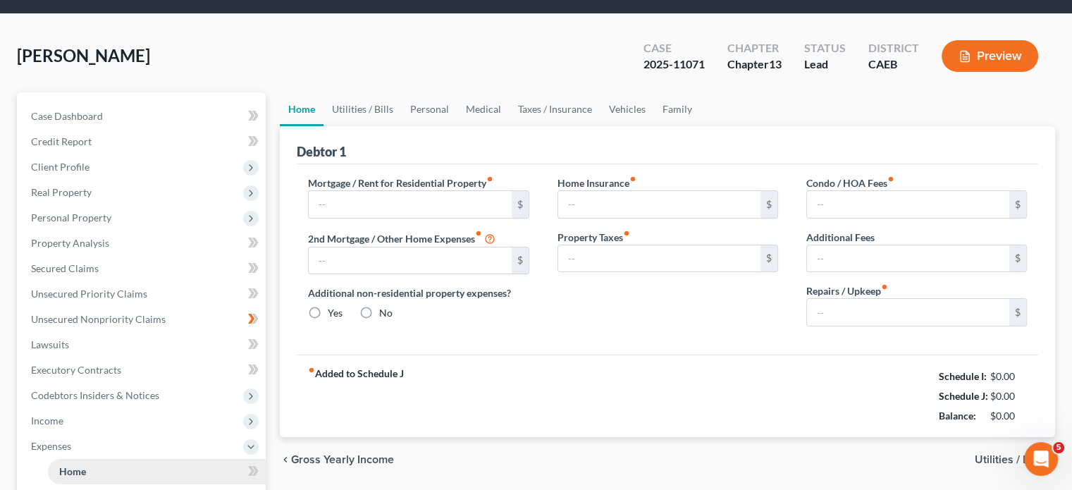
type input "1,850.00"
radio input "true"
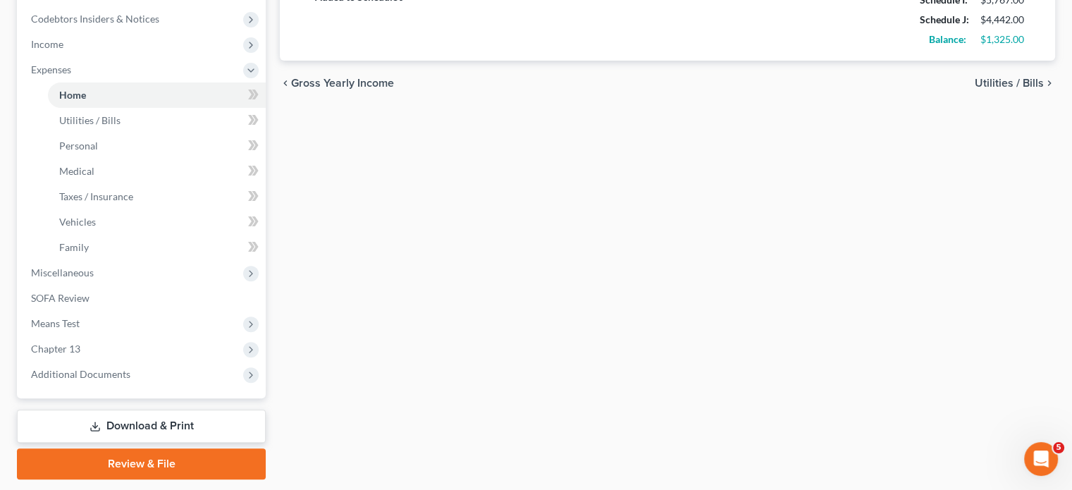
scroll to position [461, 0]
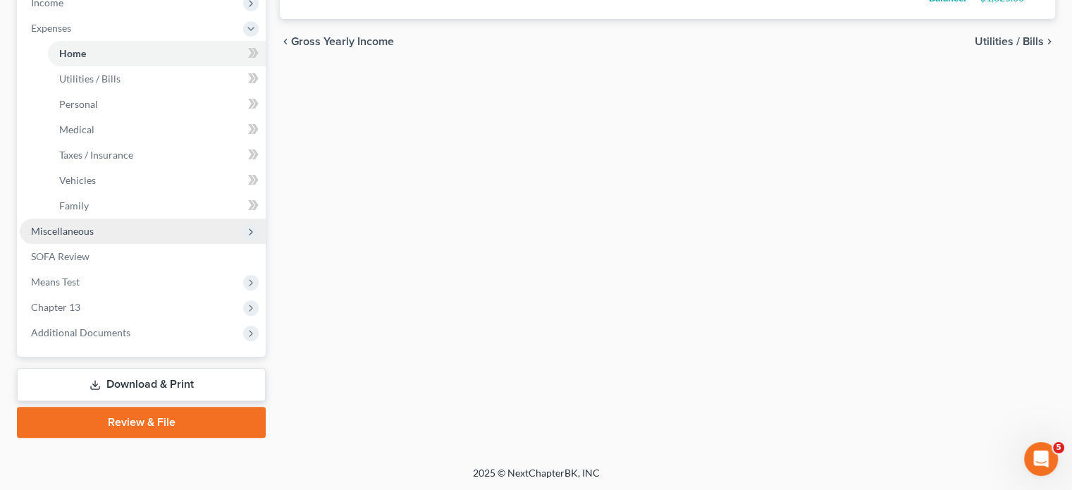
click at [50, 226] on span "Miscellaneous" at bounding box center [62, 231] width 63 height 12
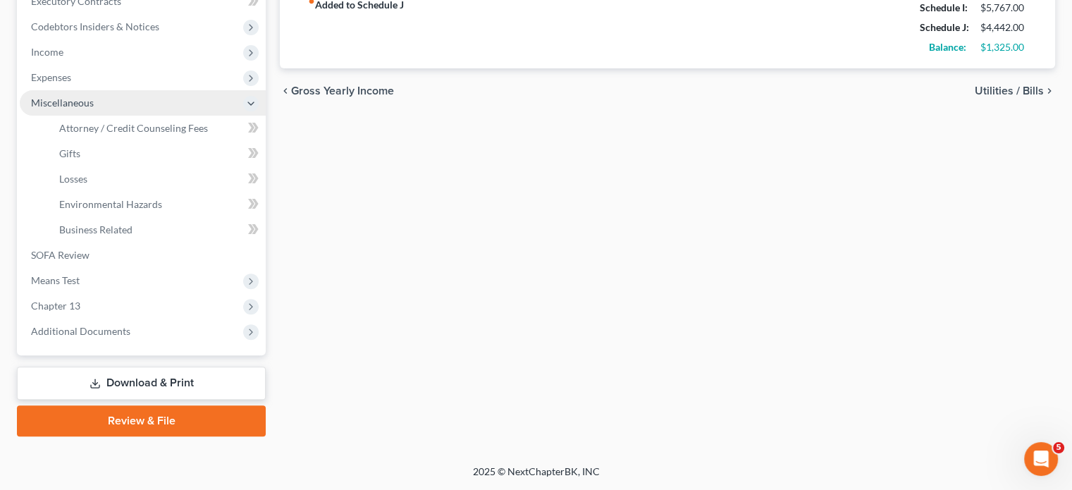
scroll to position [410, 0]
click at [50, 226] on link "Business Related" at bounding box center [157, 231] width 218 height 25
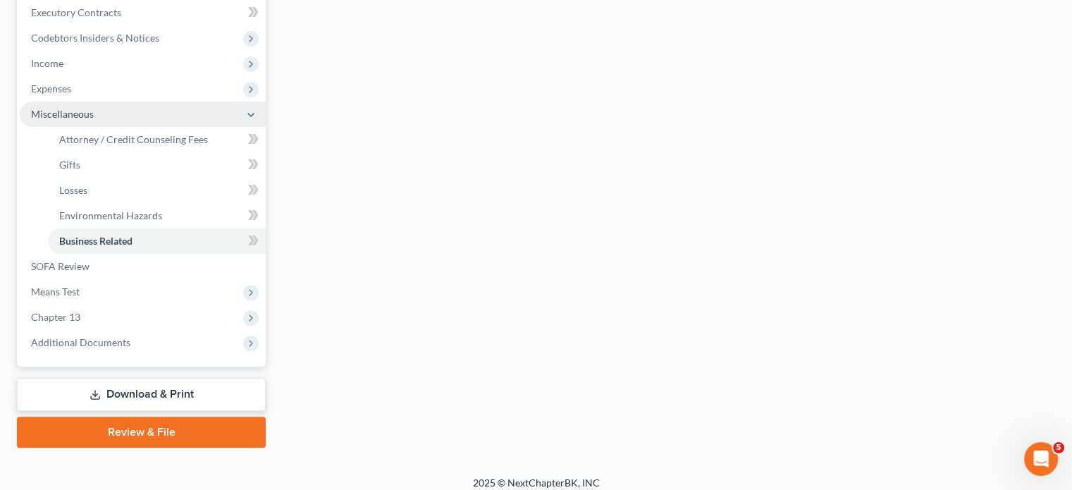
scroll to position [410, 0]
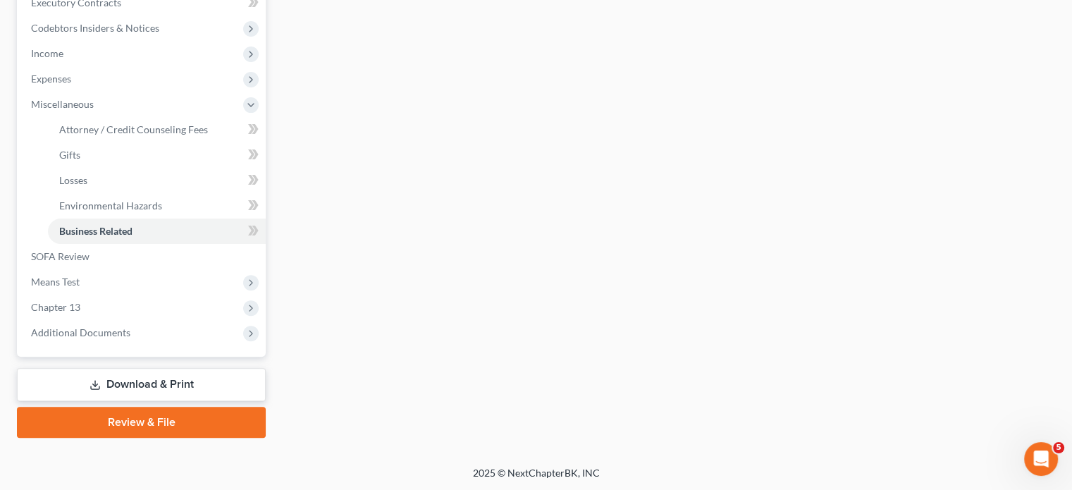
click at [164, 365] on div "Case Dashboard Payments Invoices Payments Payments Credit Report Client Profile" at bounding box center [141, 81] width 263 height 713
click at [206, 383] on link "Download & Print" at bounding box center [141, 384] width 249 height 33
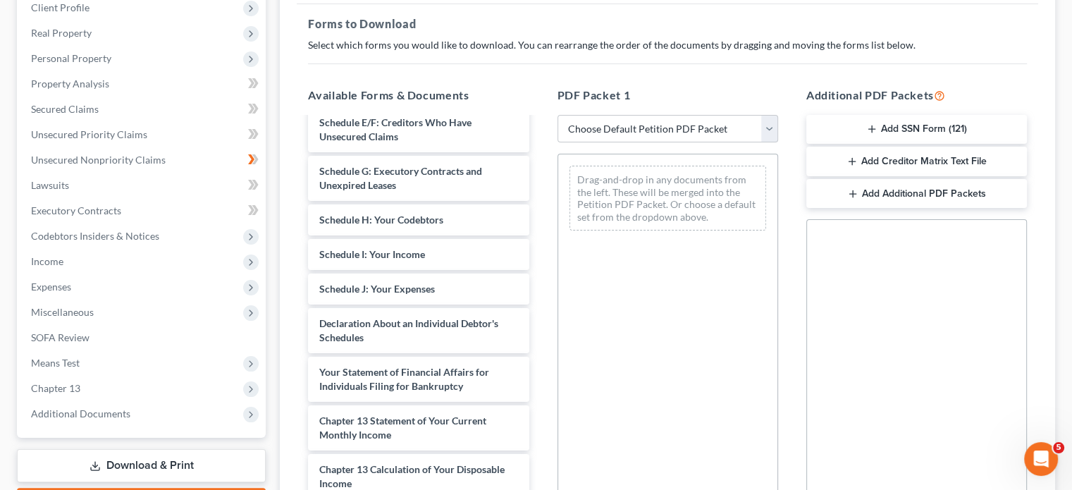
scroll to position [605, 0]
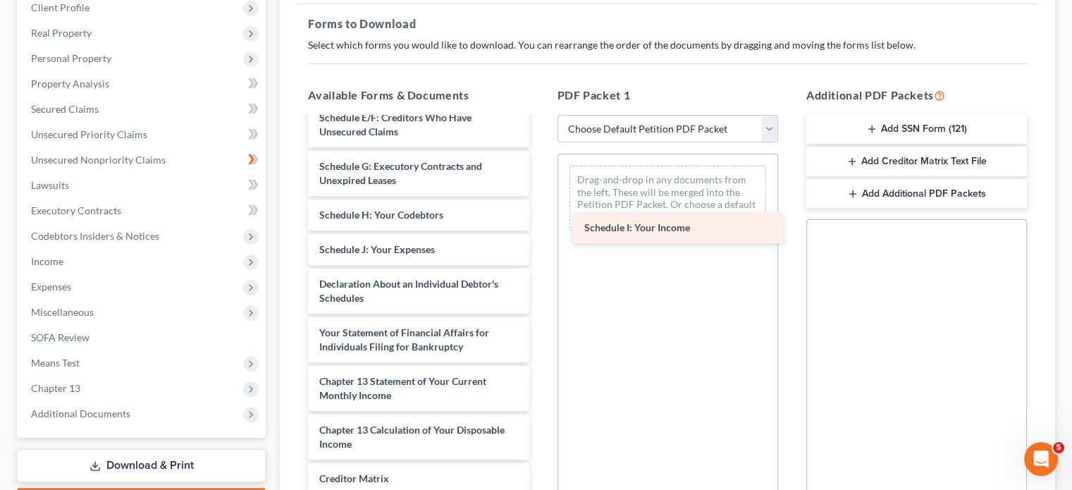
drag, startPoint x: 417, startPoint y: 242, endPoint x: 710, endPoint y: 216, distance: 293.6
click at [540, 216] on div "Schedule I: Your Income AMENDMENT COVER SHEET-pdf 2025-04-25-00-HCH-PROFIT AND …" at bounding box center [418, 63] width 243 height 1098
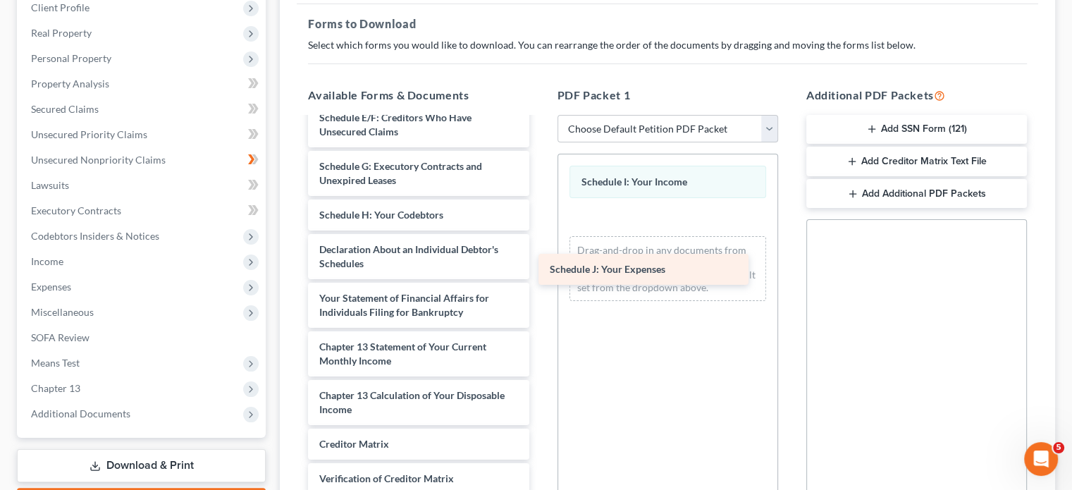
drag, startPoint x: 459, startPoint y: 249, endPoint x: 705, endPoint y: 270, distance: 246.9
click at [540, 270] on div "Schedule J: Your Expenses AMENDMENT COVER SHEET-pdf 2025-04-25-00-HCH-PROFIT AN…" at bounding box center [418, 46] width 243 height 1064
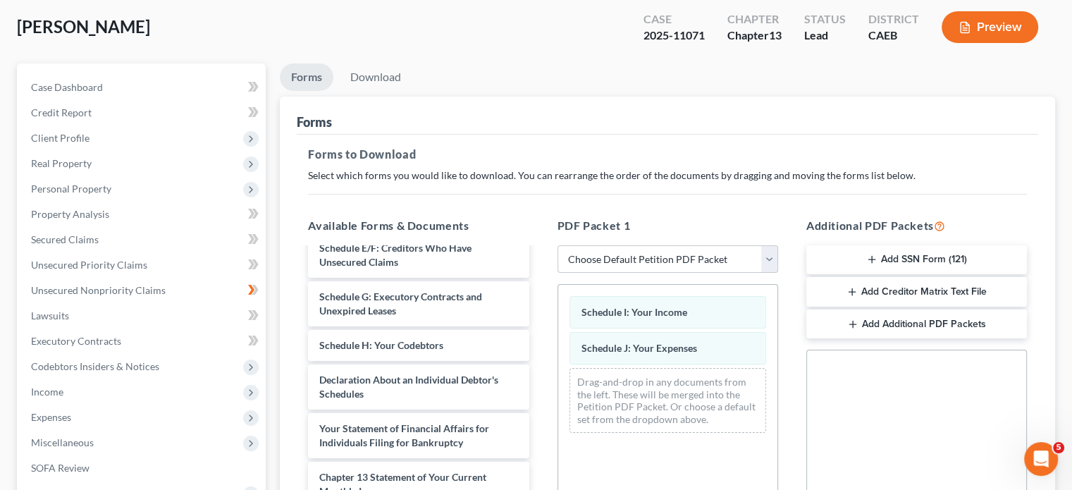
scroll to position [0, 0]
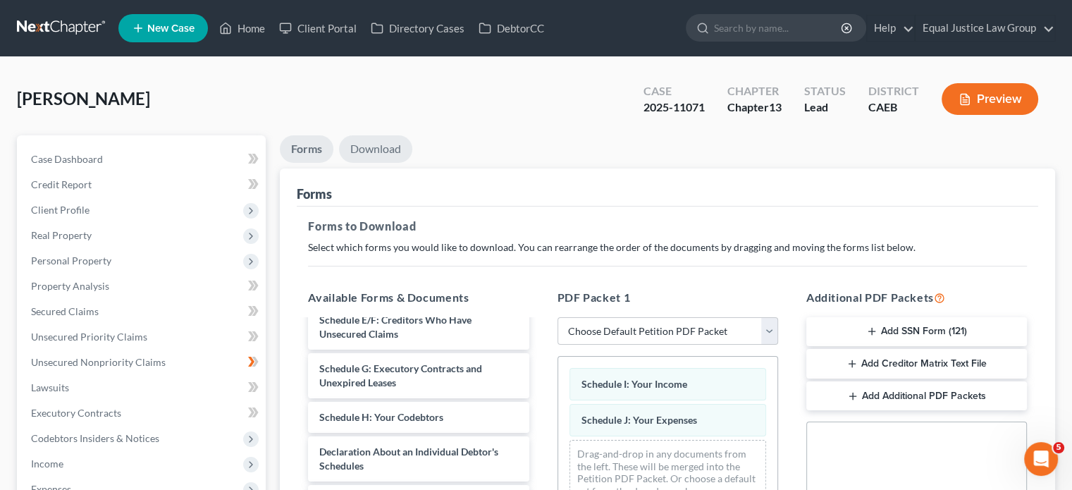
click at [383, 145] on link "Download" at bounding box center [375, 148] width 73 height 27
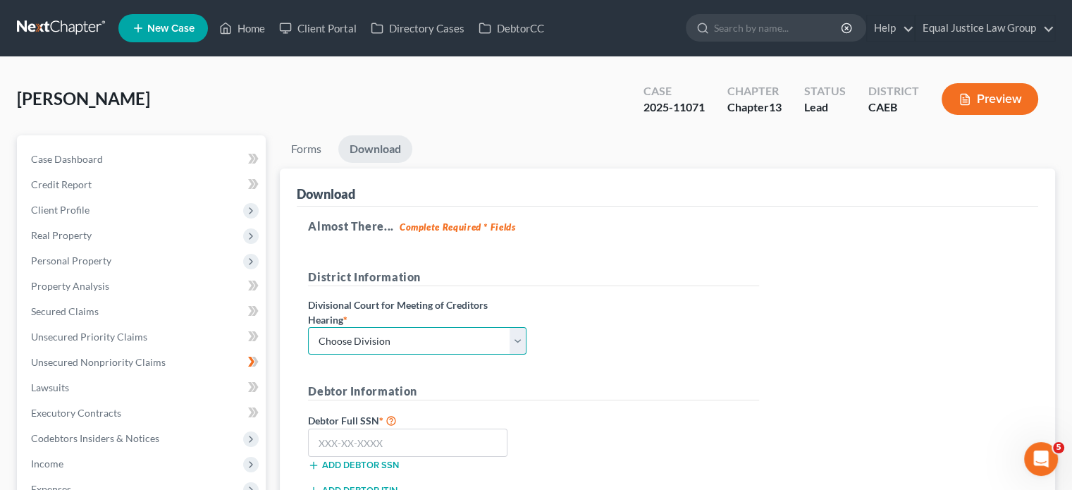
click at [458, 337] on select "Choose Division Fresno Modesto [GEOGRAPHIC_DATA]" at bounding box center [417, 341] width 219 height 28
select select "0"
click at [308, 327] on select "Choose Division Fresno Modesto [GEOGRAPHIC_DATA]" at bounding box center [417, 341] width 219 height 28
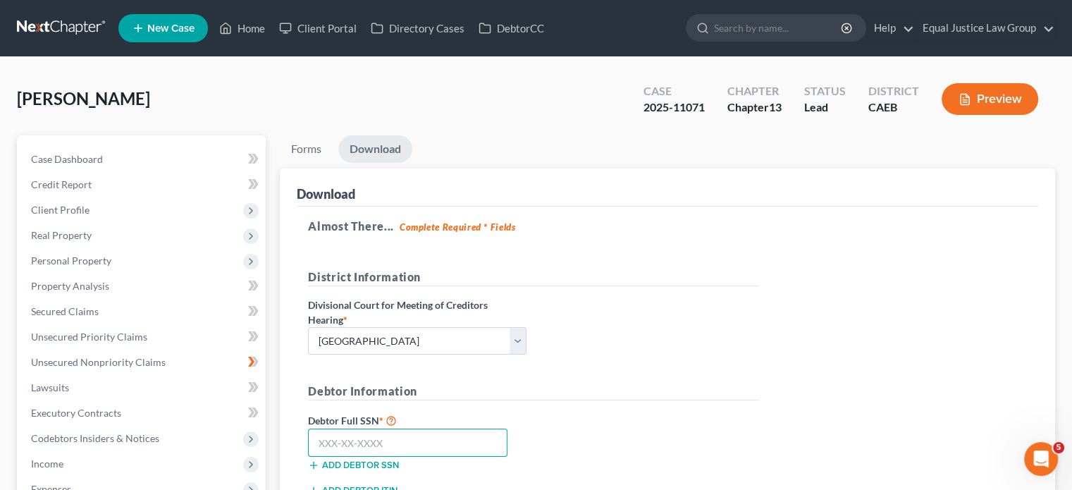
click at [389, 431] on input "text" at bounding box center [407, 443] width 199 height 28
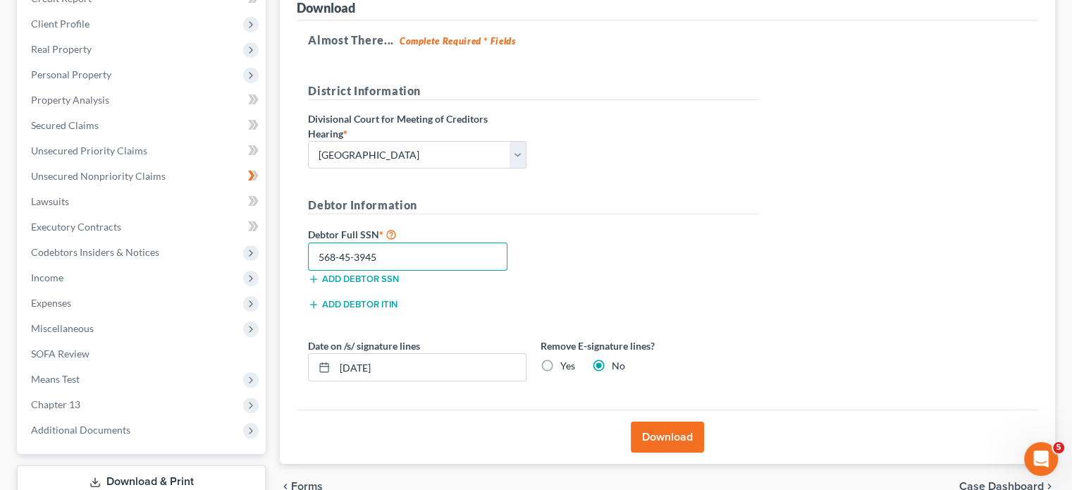
scroll to position [198, 0]
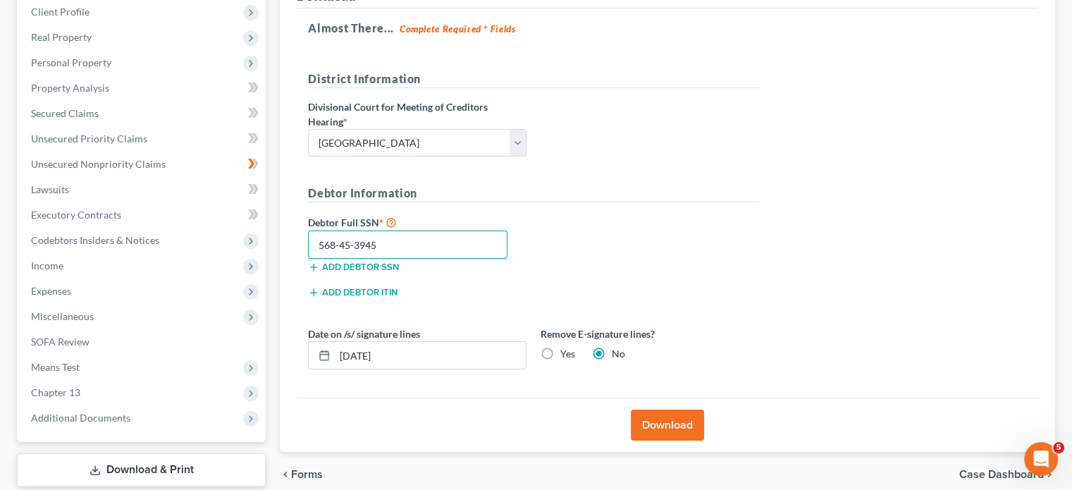
type input "568-45-3945"
click at [721, 288] on div "Add debtor ITIN" at bounding box center [533, 296] width 465 height 25
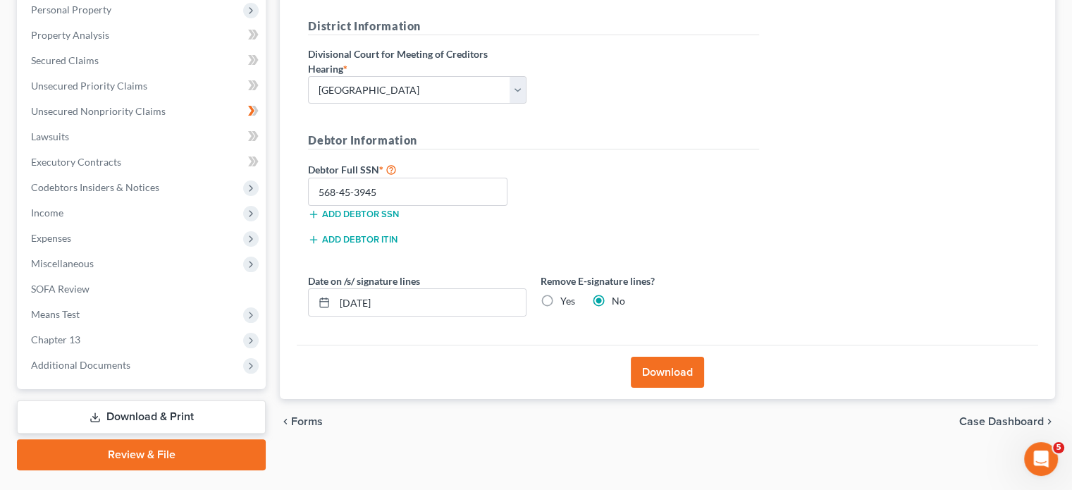
scroll to position [254, 0]
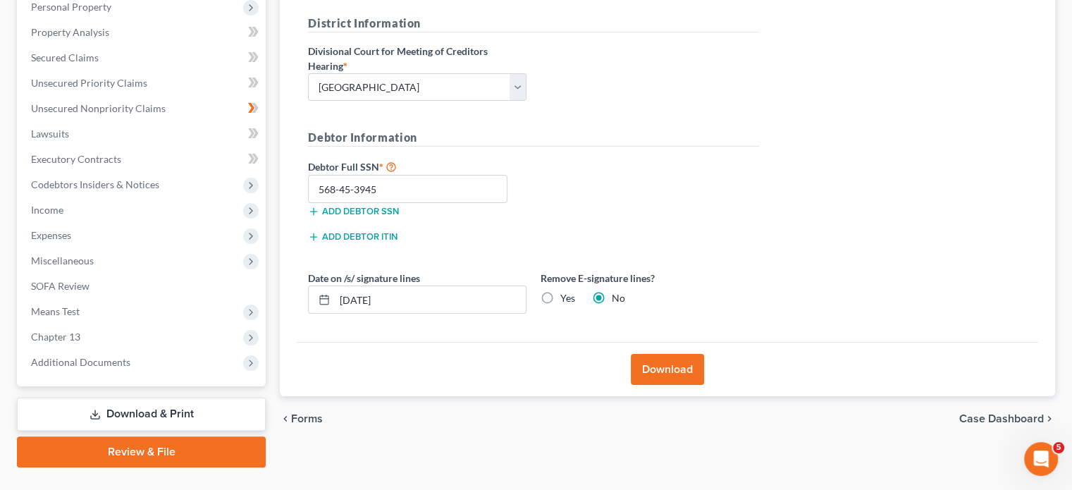
click at [661, 366] on button "Download" at bounding box center [667, 369] width 73 height 31
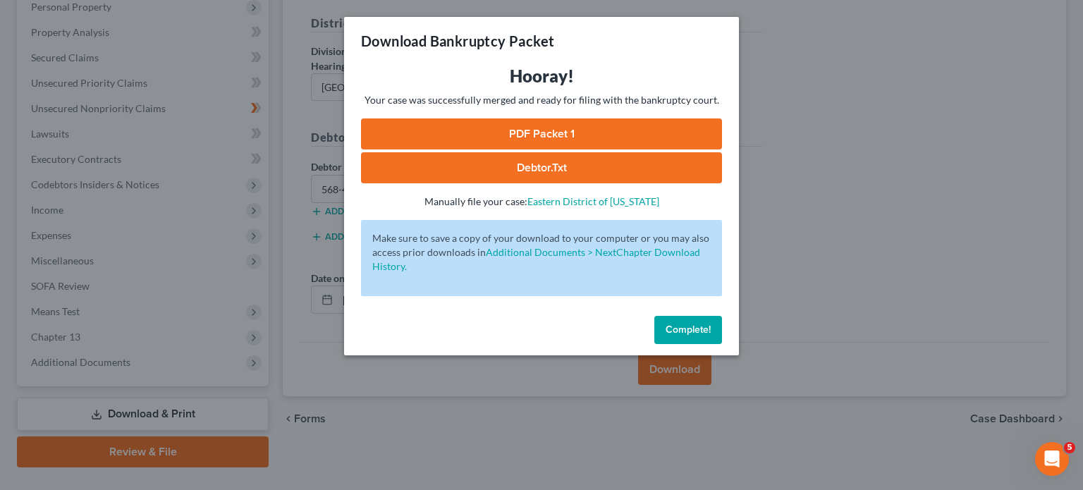
click at [588, 135] on link "PDF Packet 1" at bounding box center [541, 133] width 361 height 31
click at [703, 328] on span "Complete!" at bounding box center [687, 330] width 45 height 12
